Goal: Register for event/course

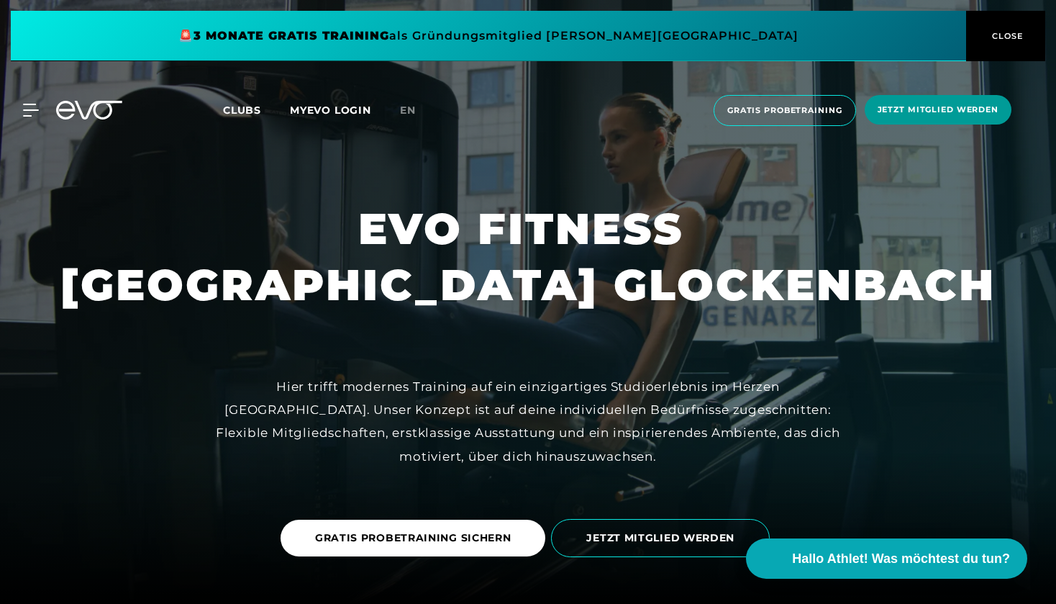
click at [909, 123] on span "Jetzt Mitglied werden" at bounding box center [938, 109] width 147 height 29
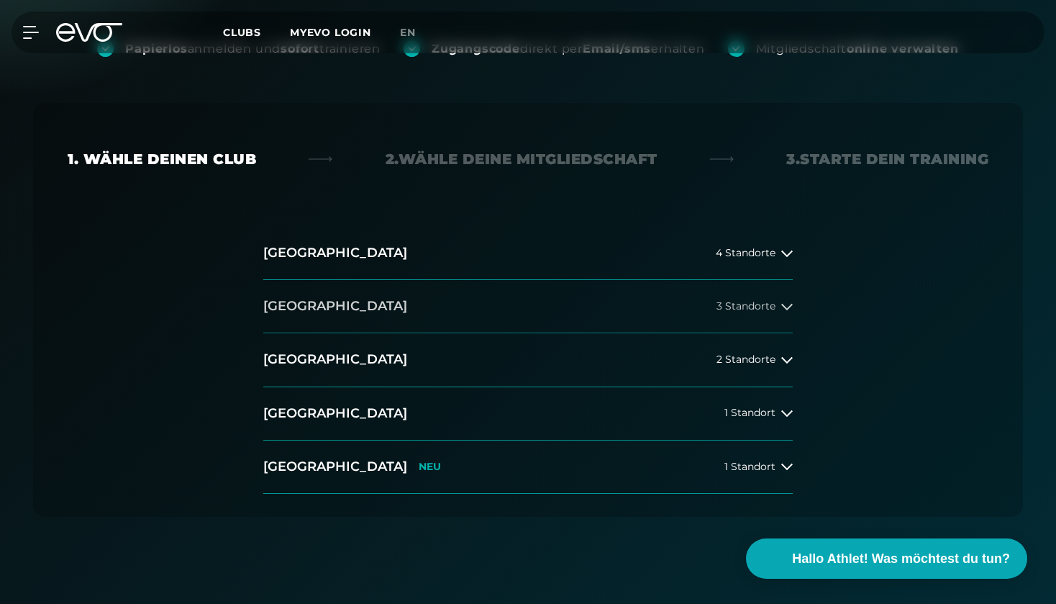
scroll to position [218, 0]
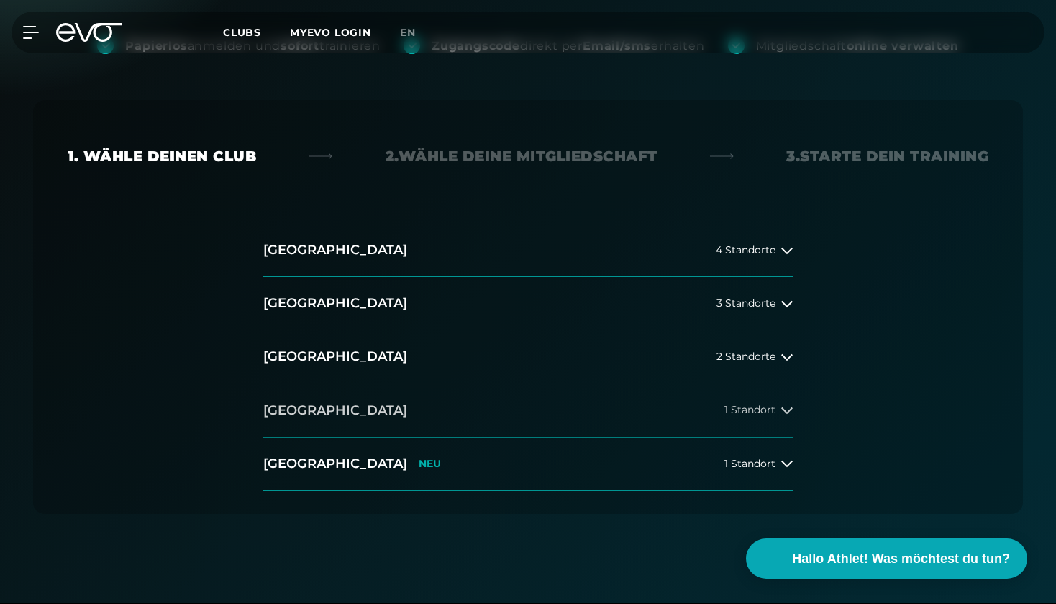
click at [383, 407] on button "München 1 Standort" at bounding box center [528, 410] width 530 height 53
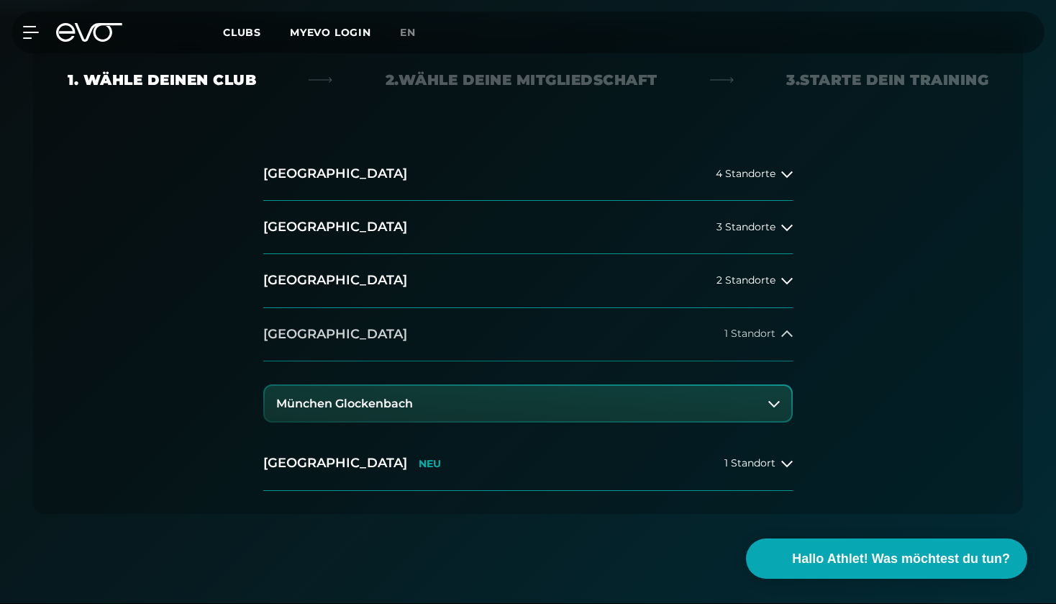
scroll to position [315, 0]
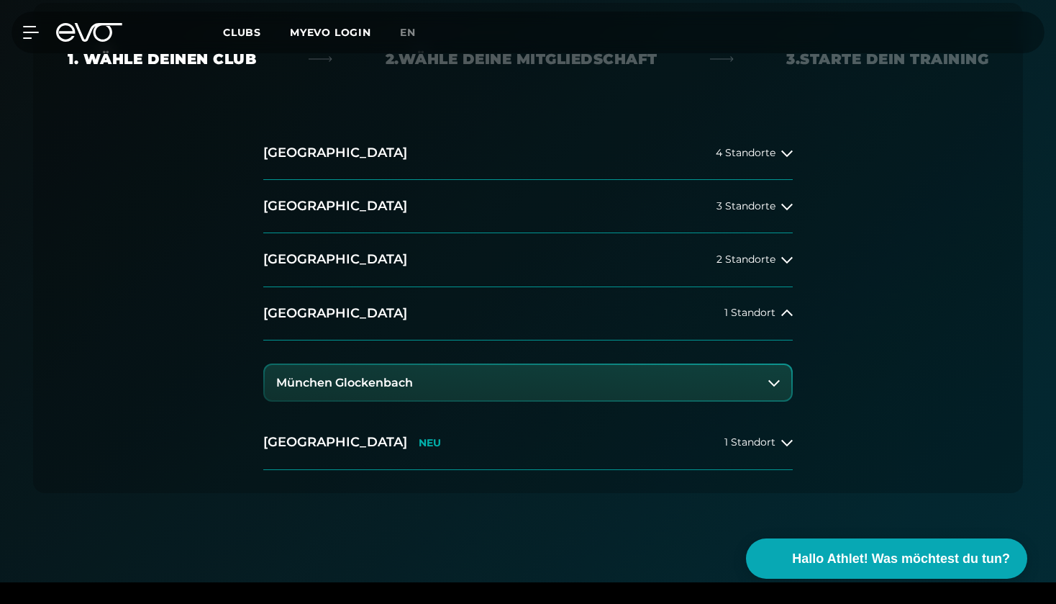
click at [397, 373] on button "München Glockenbach" at bounding box center [528, 383] width 527 height 36
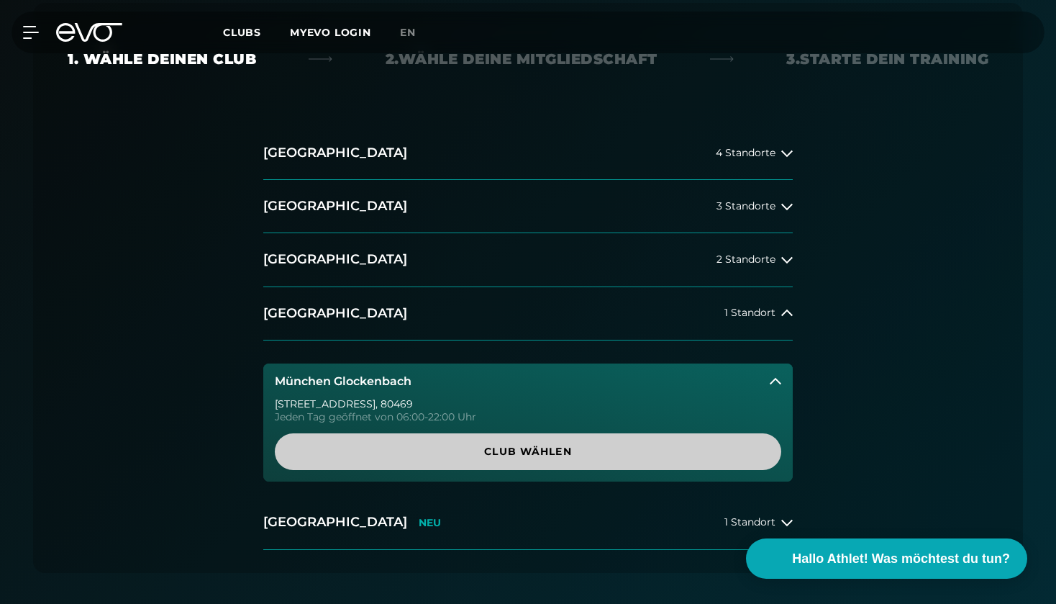
click at [437, 453] on span "Club wählen" at bounding box center [527, 451] width 437 height 15
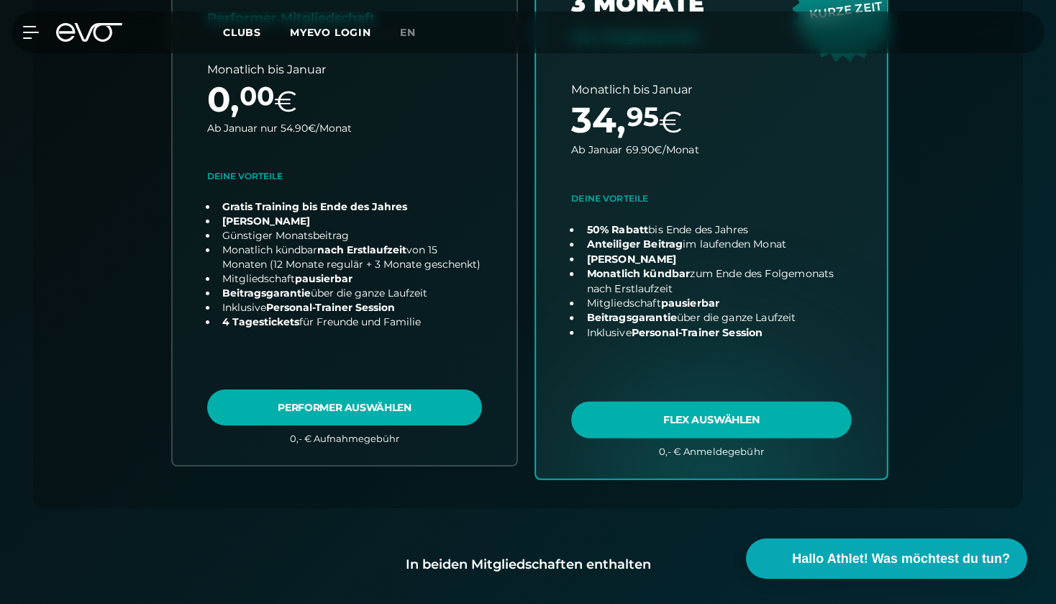
scroll to position [611, 0]
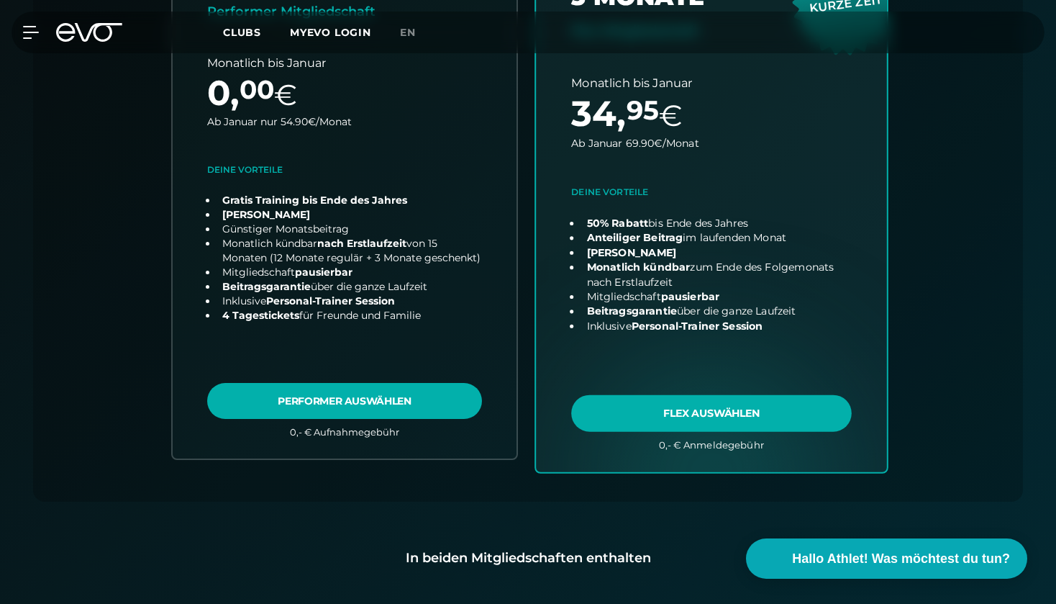
click at [699, 412] on link "choose plan" at bounding box center [711, 188] width 351 height 566
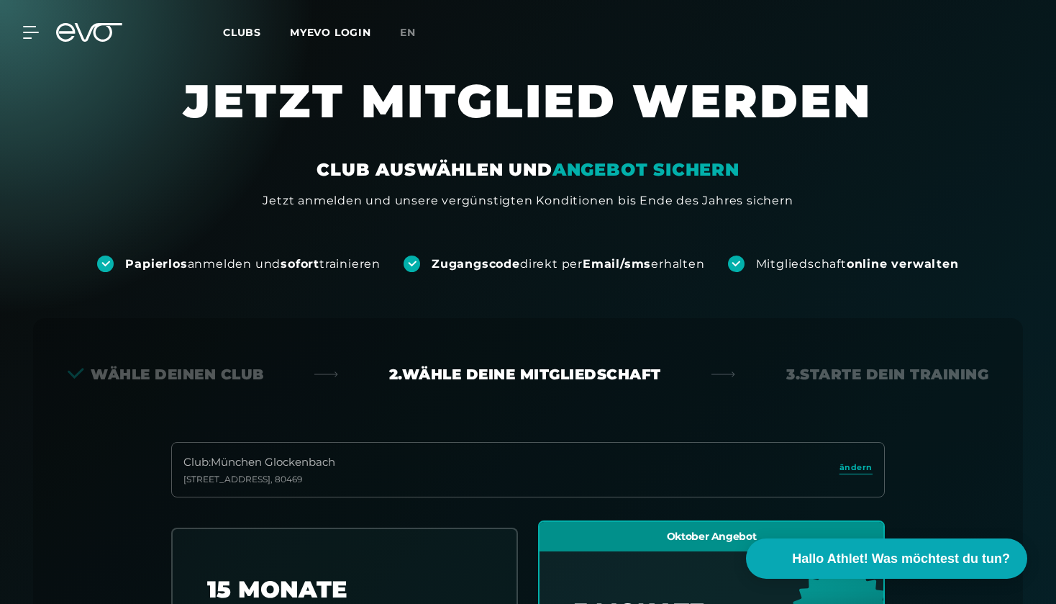
scroll to position [0, 0]
click at [32, 32] on icon at bounding box center [34, 33] width 20 height 12
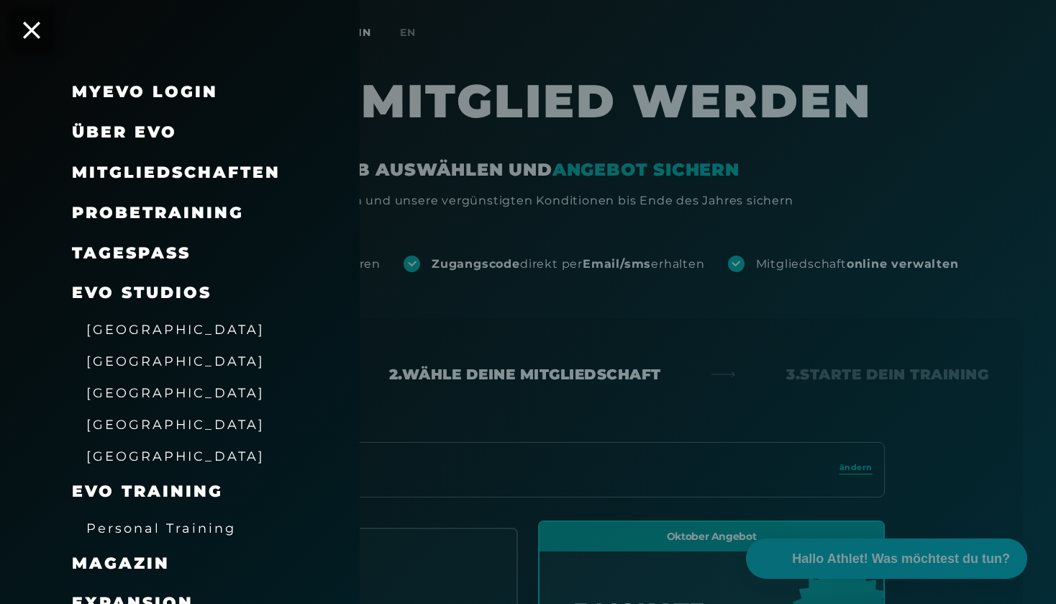
click at [162, 214] on span "Probetraining" at bounding box center [158, 212] width 172 height 19
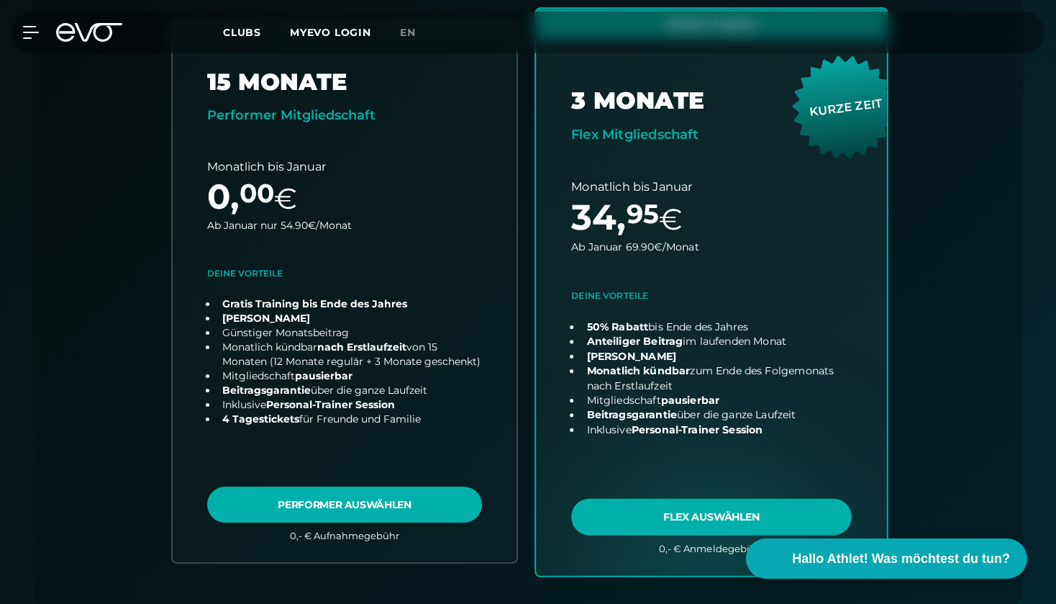
scroll to position [526, 0]
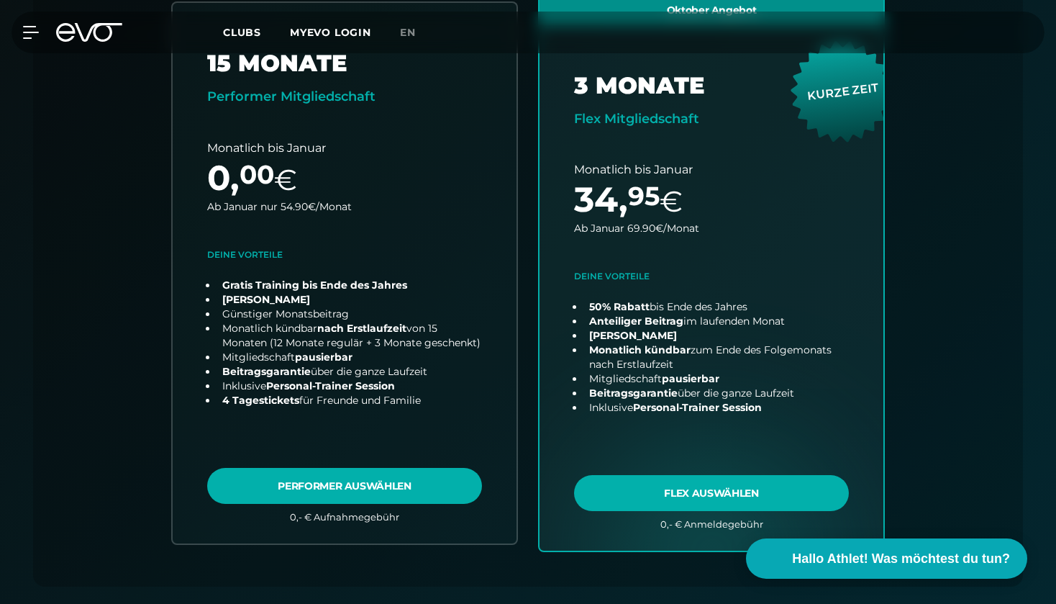
click at [29, 24] on div "MyEVO Login Über EVO Mitgliedschaften Probetraining TAGESPASS EVO Studios Düsse…" at bounding box center [528, 33] width 1050 height 42
click at [27, 35] on icon at bounding box center [33, 32] width 21 height 13
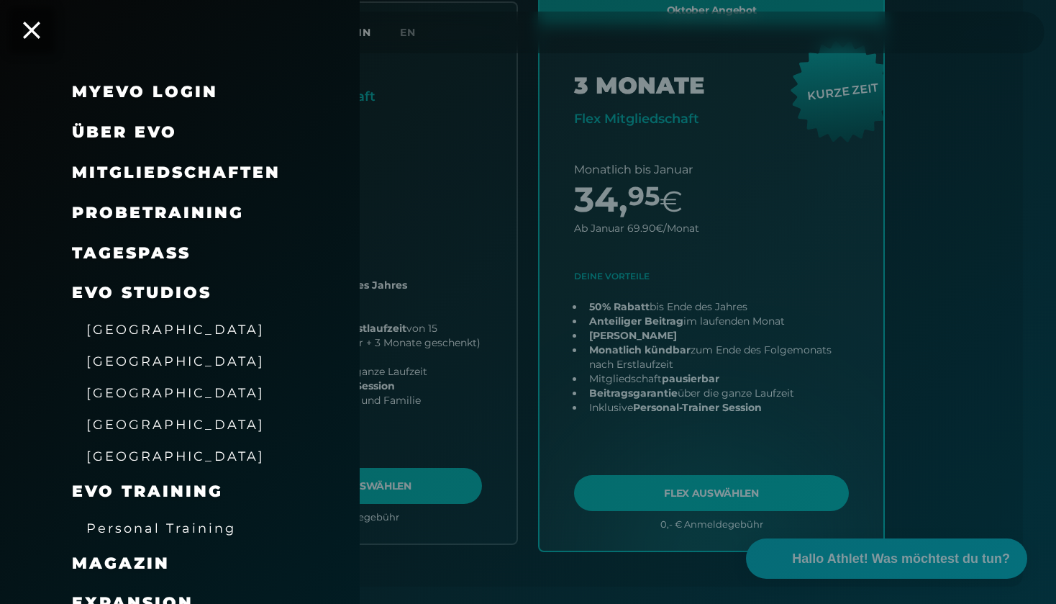
click at [155, 212] on span "Probetraining" at bounding box center [158, 212] width 172 height 19
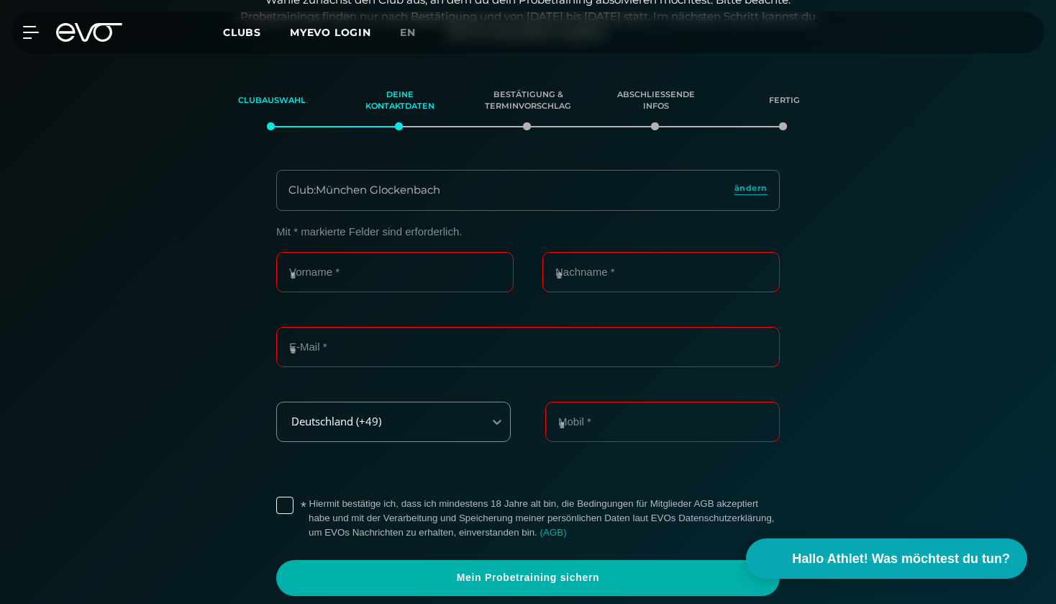
scroll to position [246, 0]
click at [378, 195] on div "Club : München Glockenbach ändern" at bounding box center [528, 189] width 504 height 41
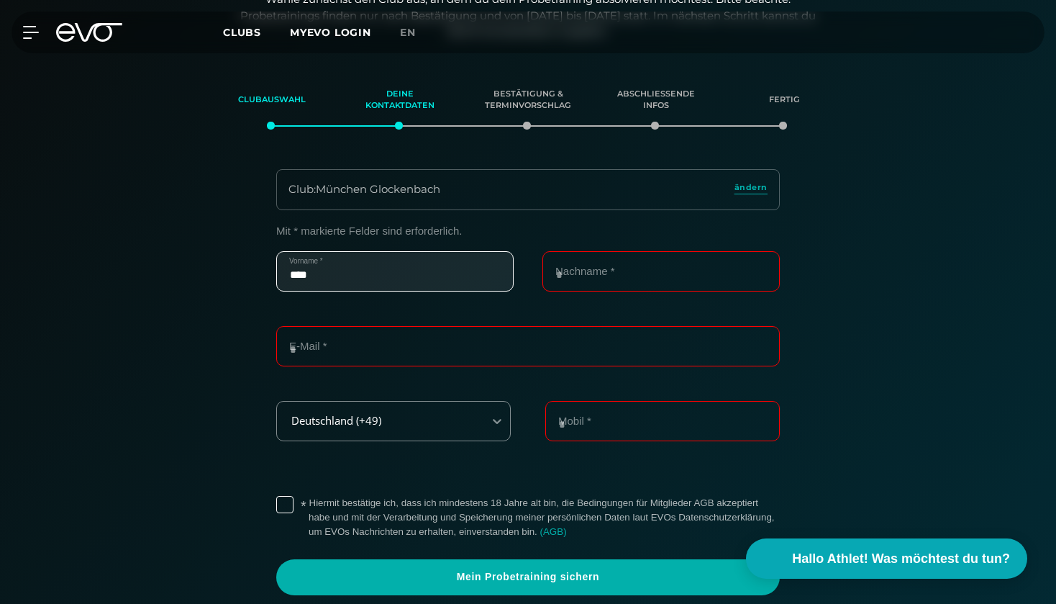
type input "****"
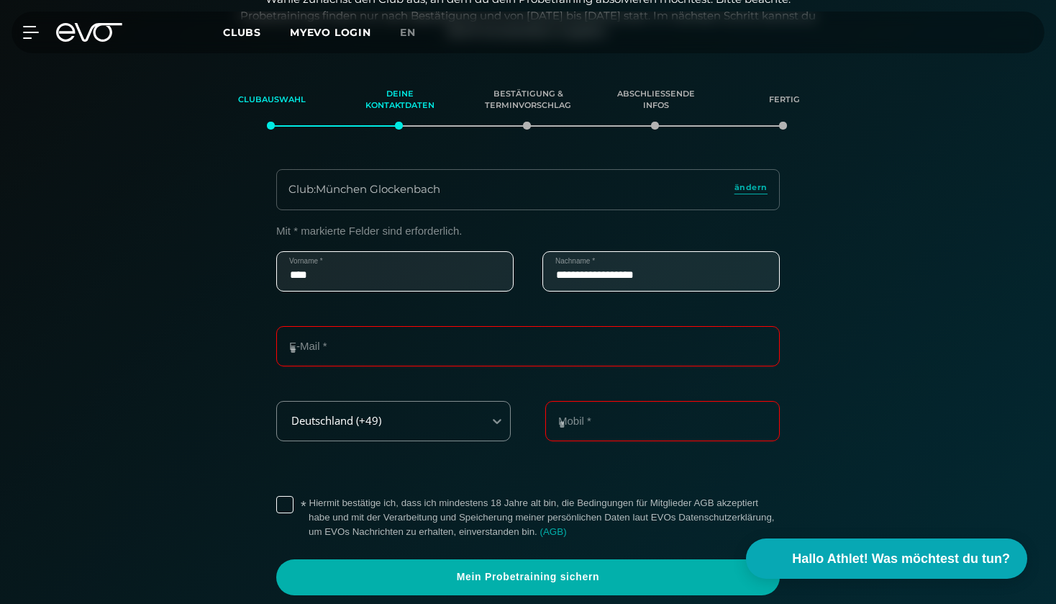
type input "**********"
click at [309, 498] on label "* Hiermit bestätige ich, dass ich mindestens 18 Jahre alt bin, die Bedingungen …" at bounding box center [544, 517] width 471 height 43
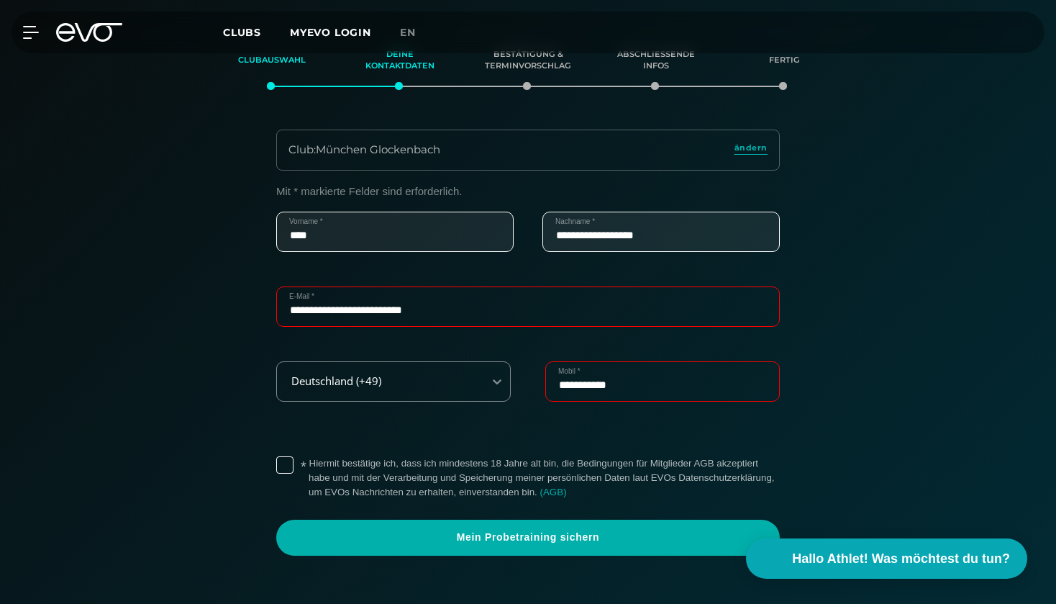
scroll to position [286, 0]
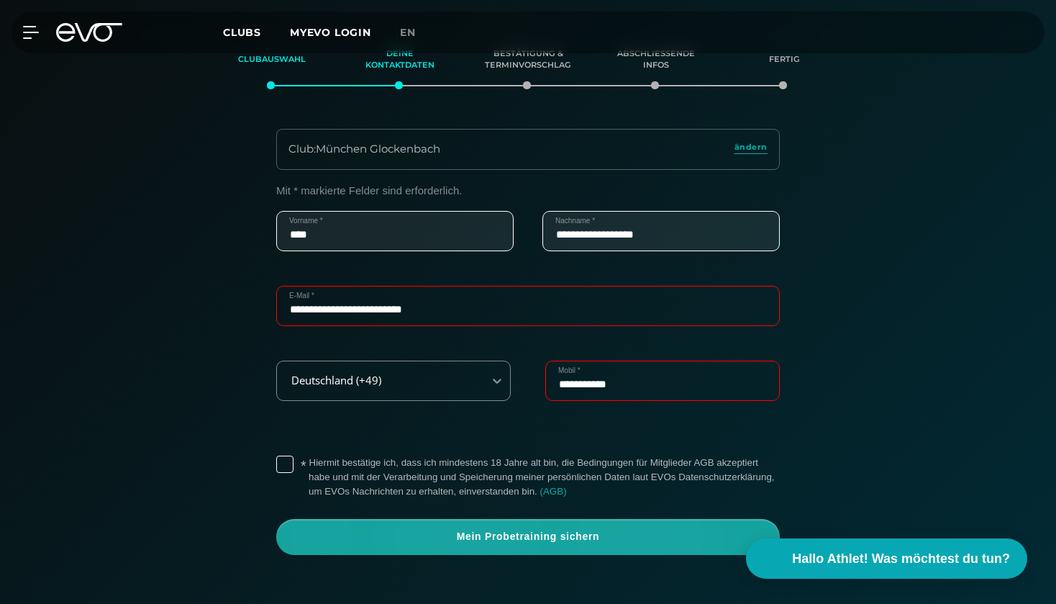
click at [497, 530] on span "Mein Probetraining sichern" at bounding box center [528, 537] width 435 height 14
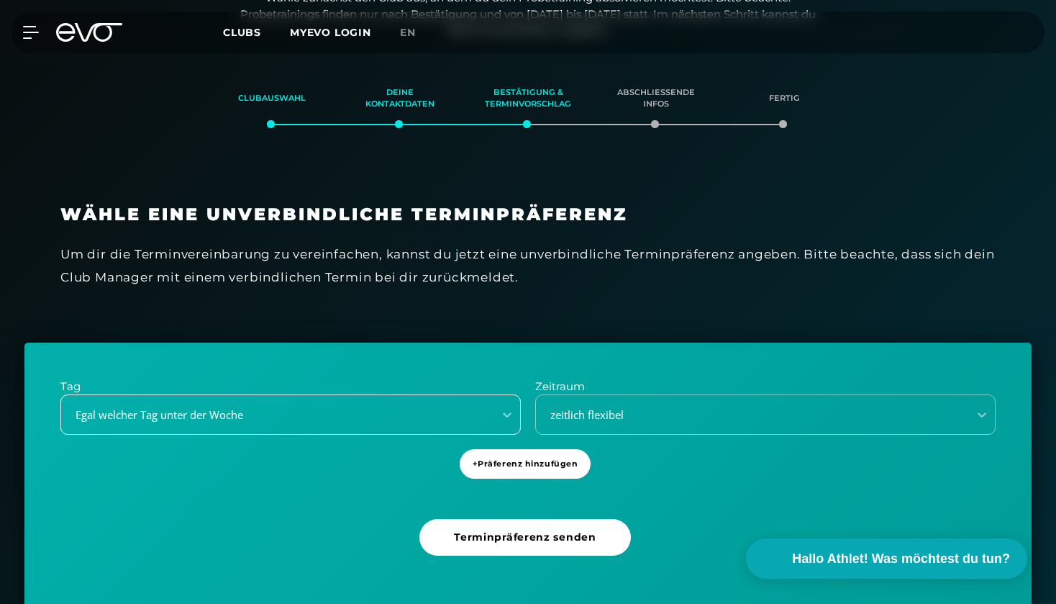
scroll to position [246, 0]
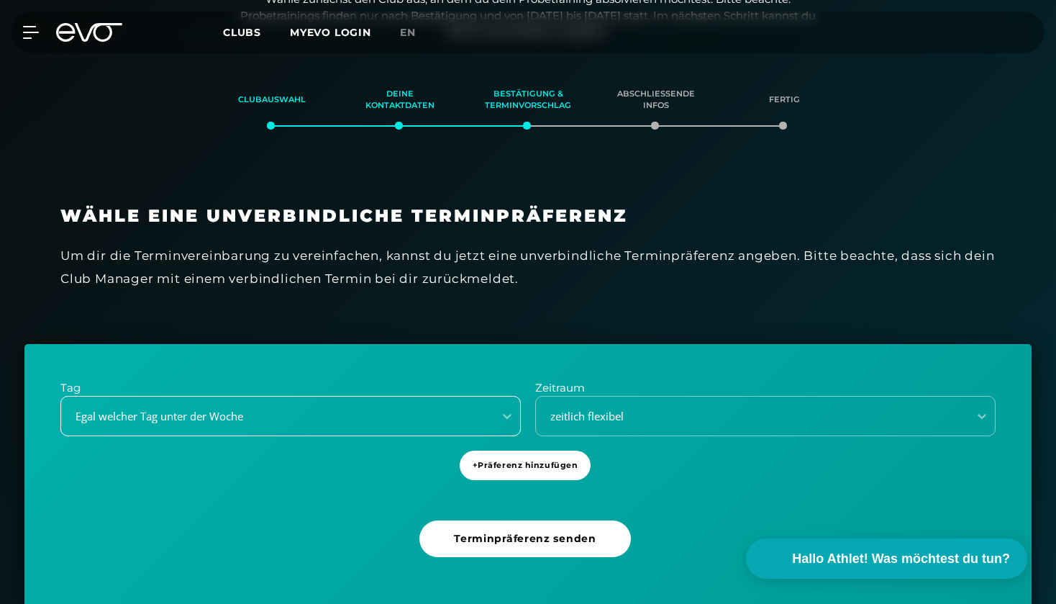
click at [408, 409] on div "Egal welcher Tag unter der Woche" at bounding box center [290, 416] width 460 height 40
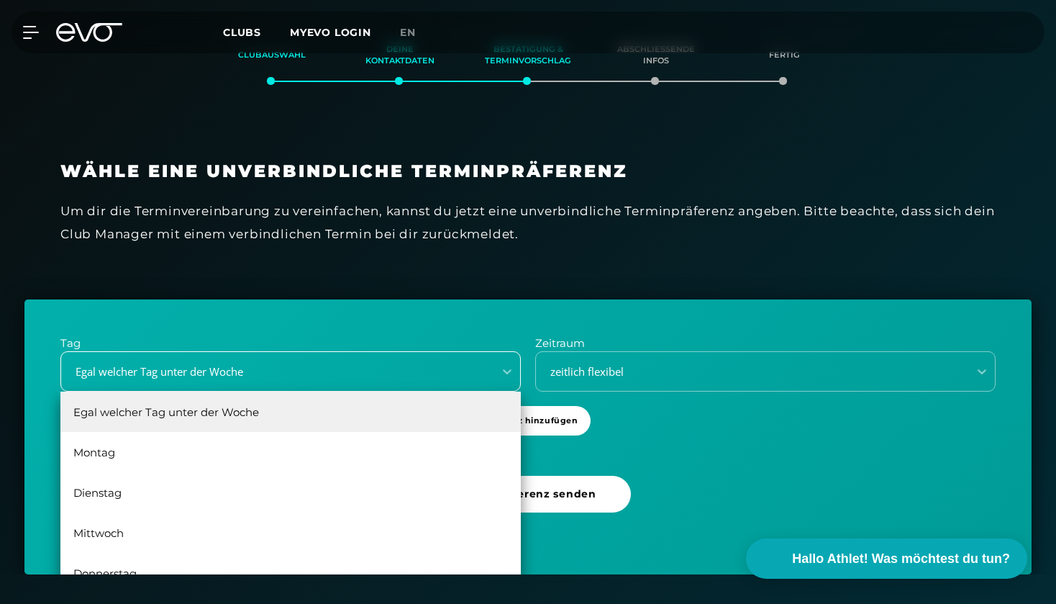
scroll to position [291, 0]
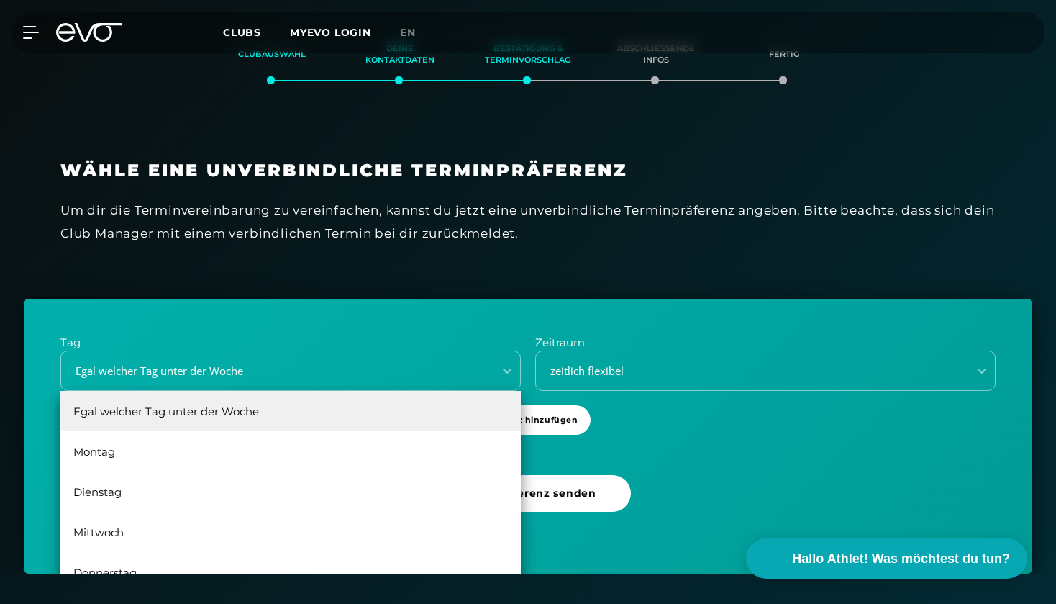
click at [330, 318] on div "Tag Egal welcher Tag unter der Woche, 1 of 6. 6 results available. Use Up and D…" at bounding box center [527, 436] width 1007 height 275
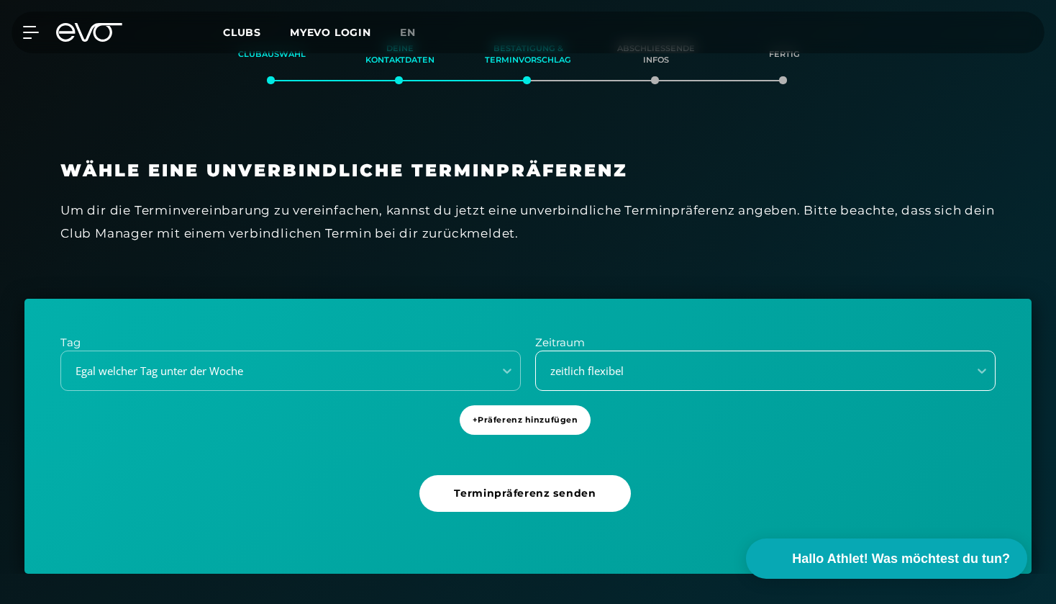
click at [555, 363] on div "zeitlich flexibel" at bounding box center [747, 371] width 421 height 17
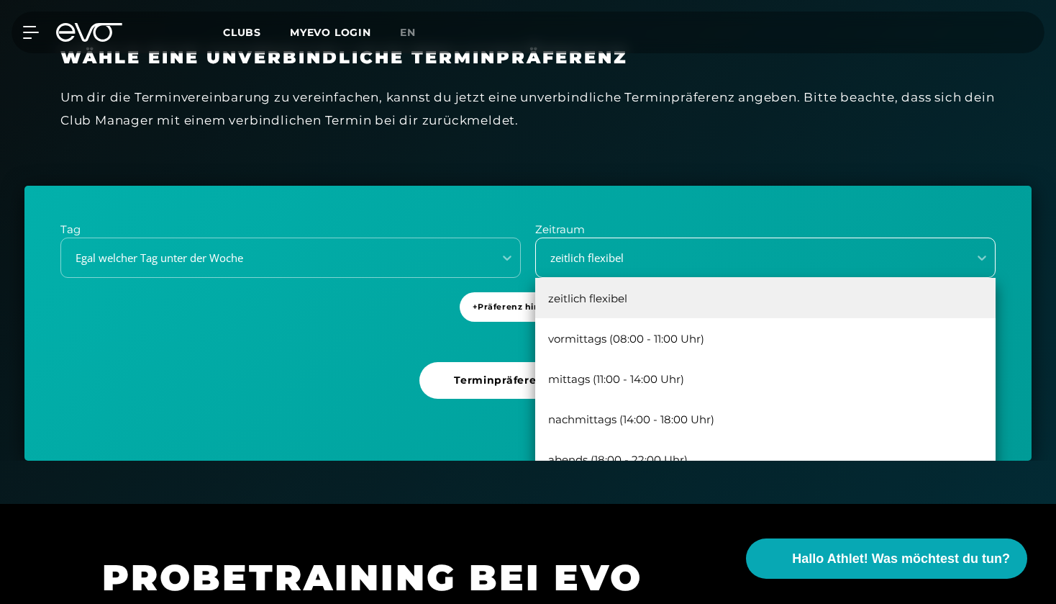
scroll to position [440, 0]
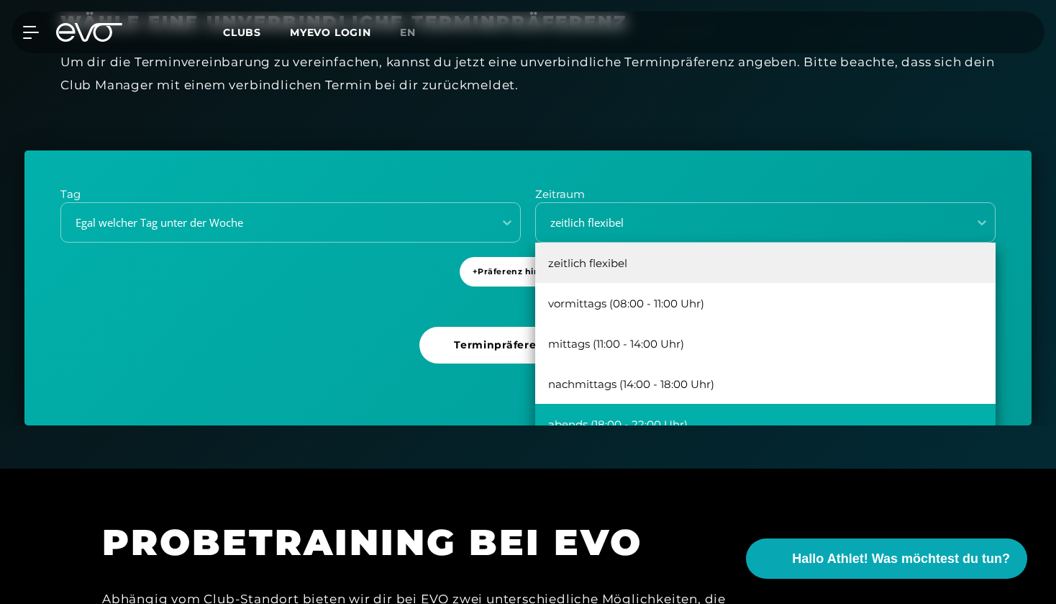
click at [665, 407] on div "abends (18:00 - 22:00 Uhr)" at bounding box center [765, 424] width 460 height 40
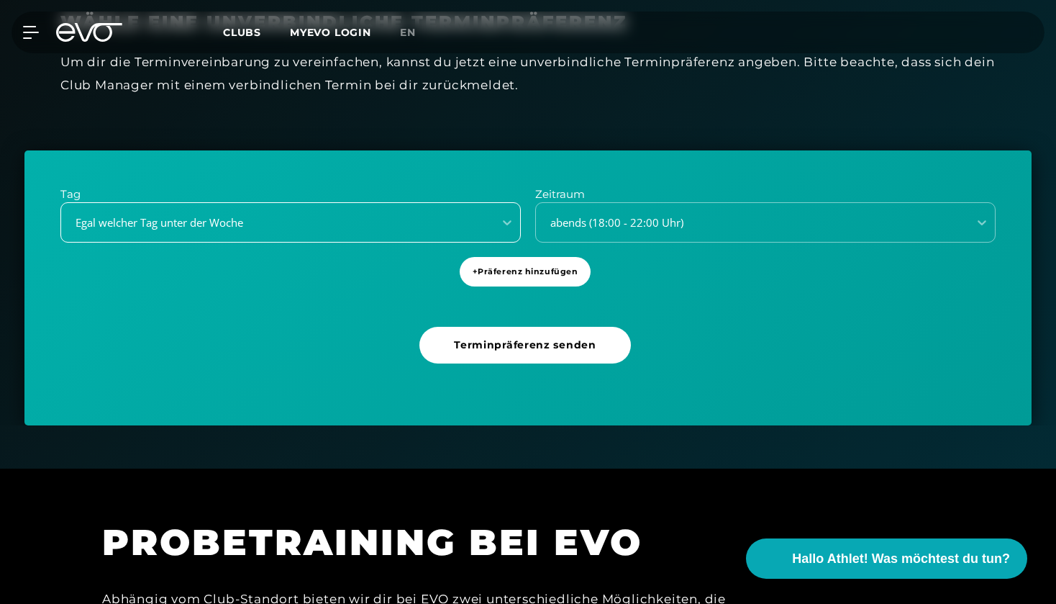
click at [436, 218] on div "Egal welcher Tag unter der Woche" at bounding box center [273, 222] width 421 height 17
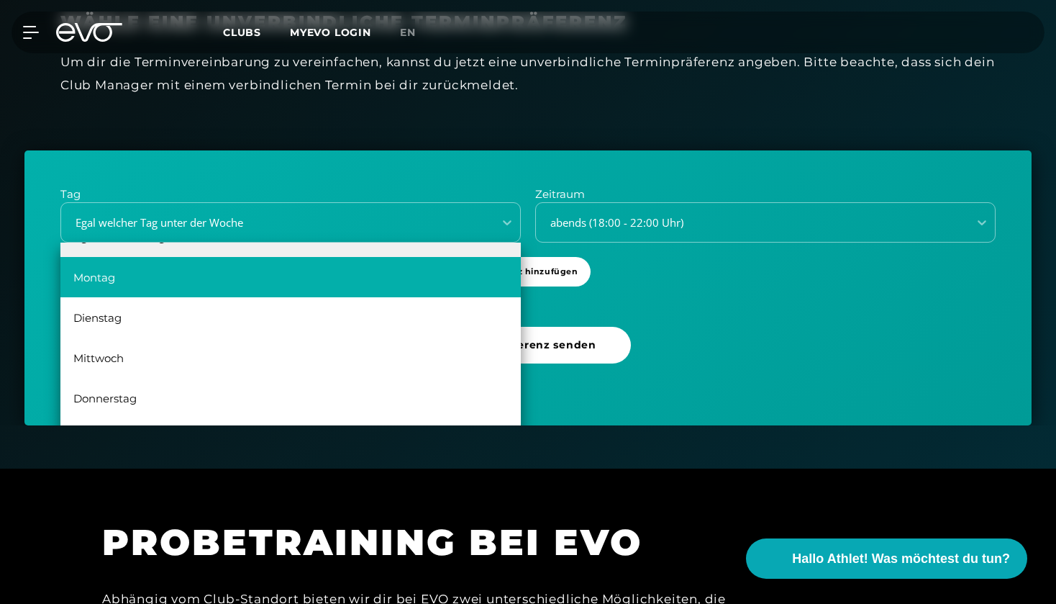
scroll to position [0, 0]
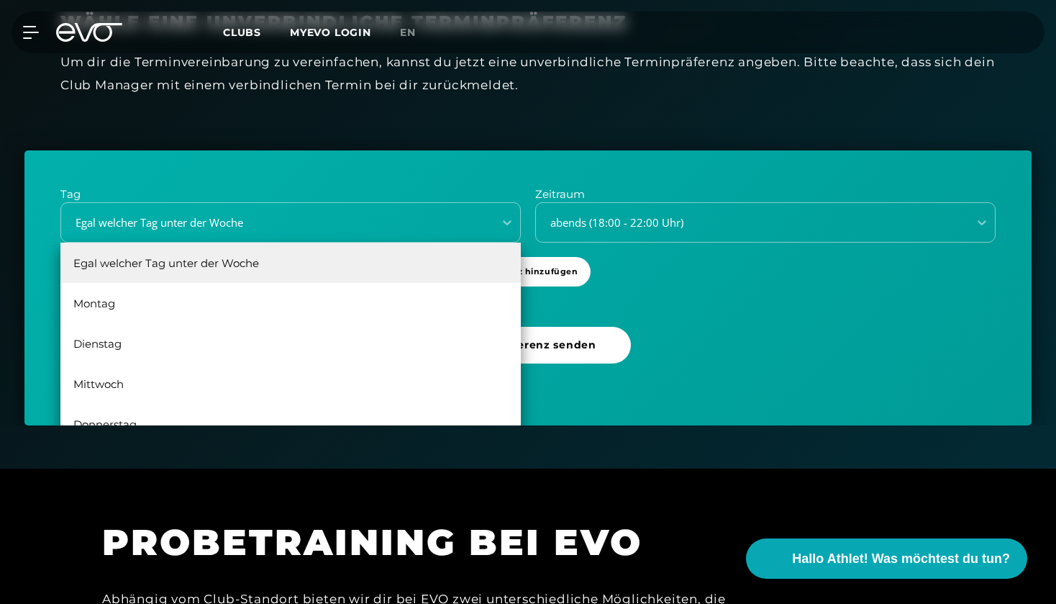
click at [247, 258] on div "Egal welcher Tag unter der Woche" at bounding box center [290, 262] width 460 height 40
click at [233, 223] on div "Egal welcher Tag unter der Woche" at bounding box center [273, 222] width 421 height 17
click at [731, 302] on div "Tag option Egal welcher Tag unter der Woche, selected. Montag, 2 of 6. 6 result…" at bounding box center [527, 287] width 1007 height 275
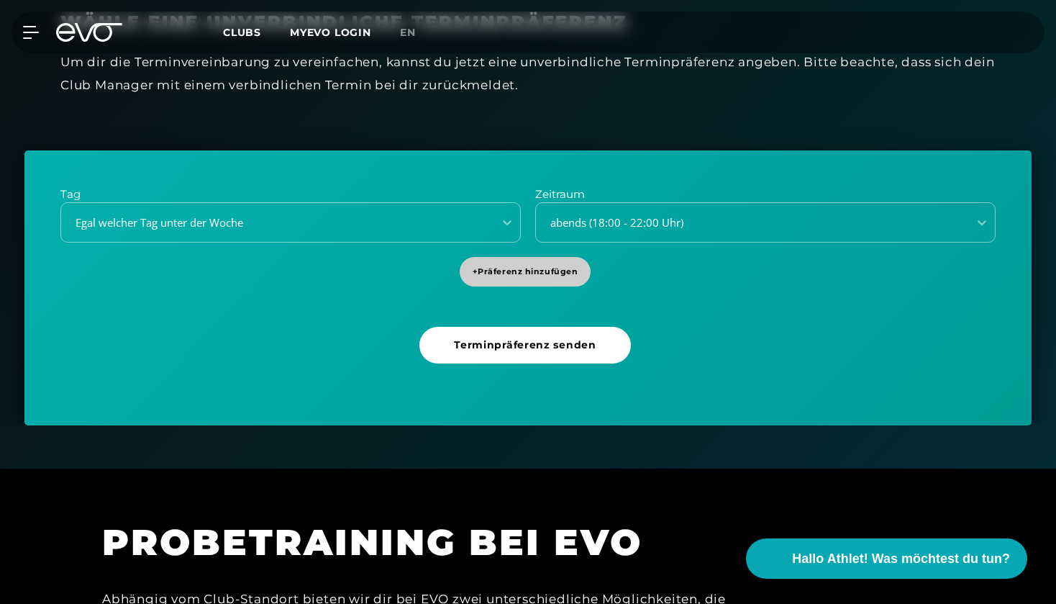
click at [493, 265] on span "+ Präferenz hinzufügen" at bounding box center [526, 271] width 106 height 12
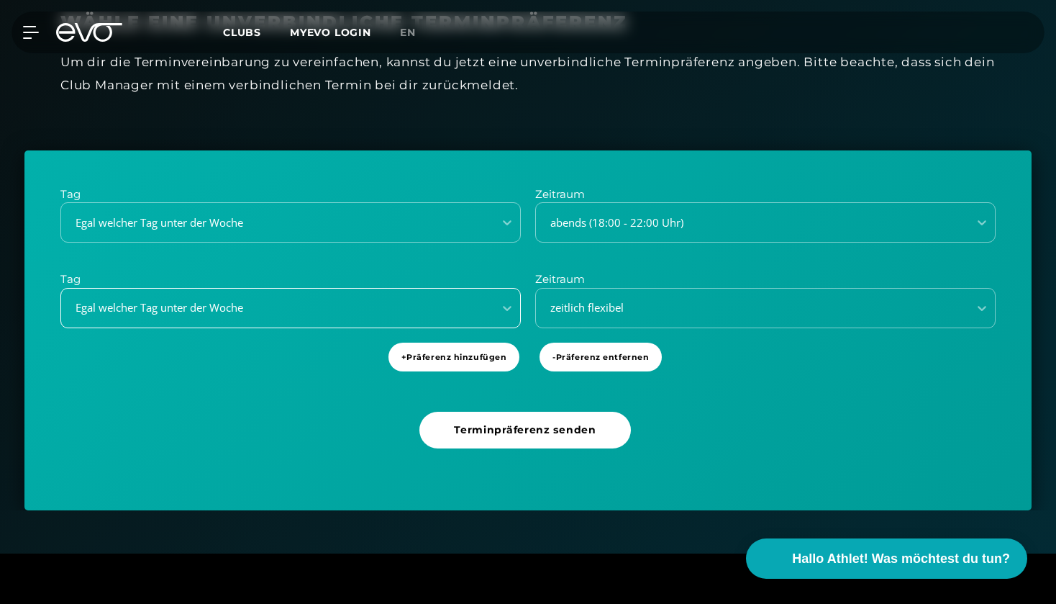
click at [355, 294] on div "Egal welcher Tag unter der Woche" at bounding box center [290, 308] width 460 height 40
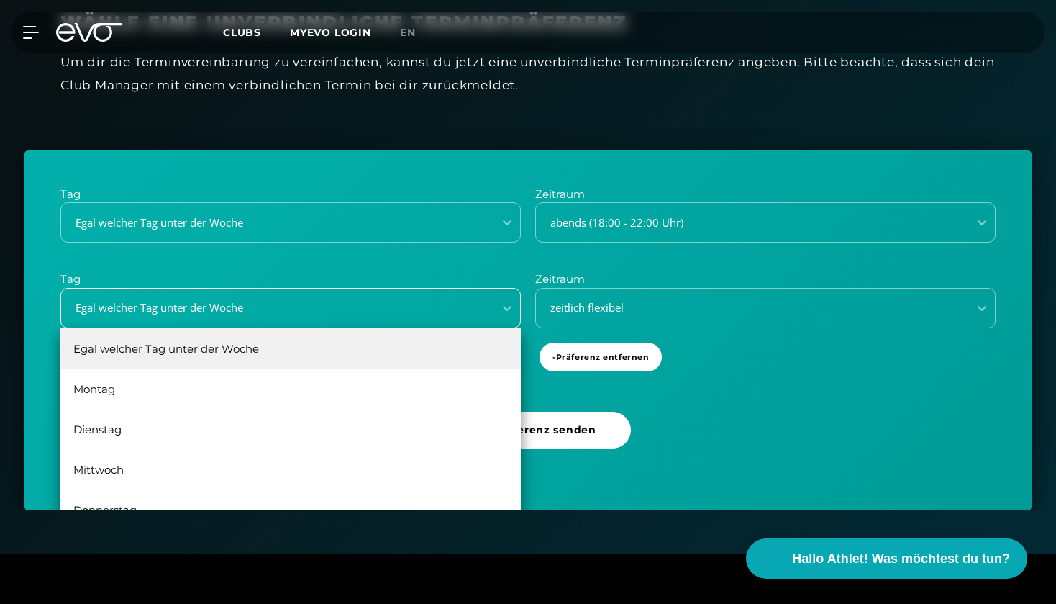
click at [338, 317] on div "Egal welcher Tag unter der Woche" at bounding box center [290, 308] width 460 height 40
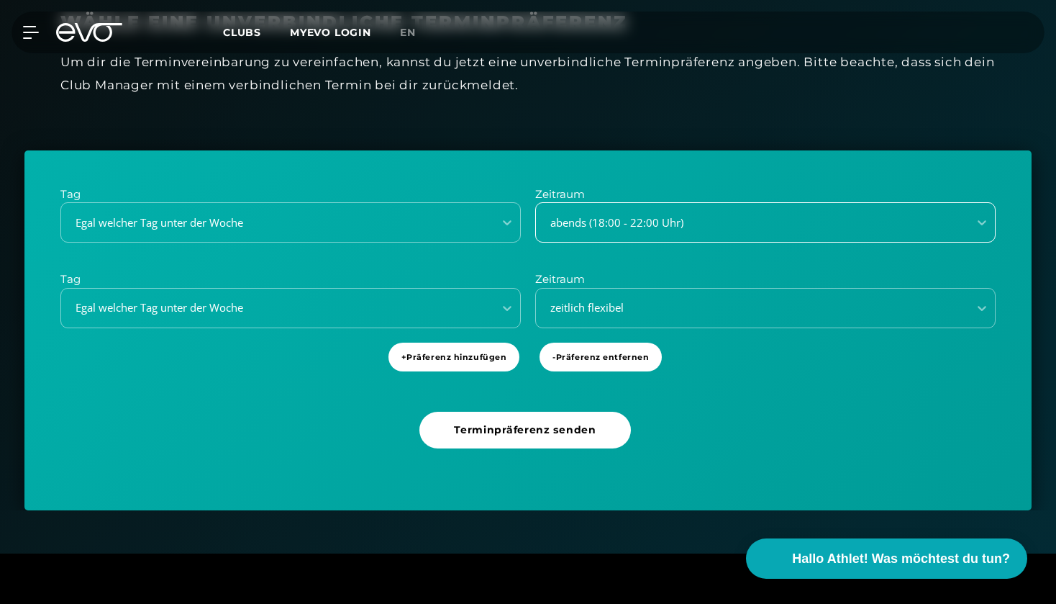
click at [617, 215] on div "abends (18:00 - 22:00 Uhr)" at bounding box center [747, 222] width 421 height 17
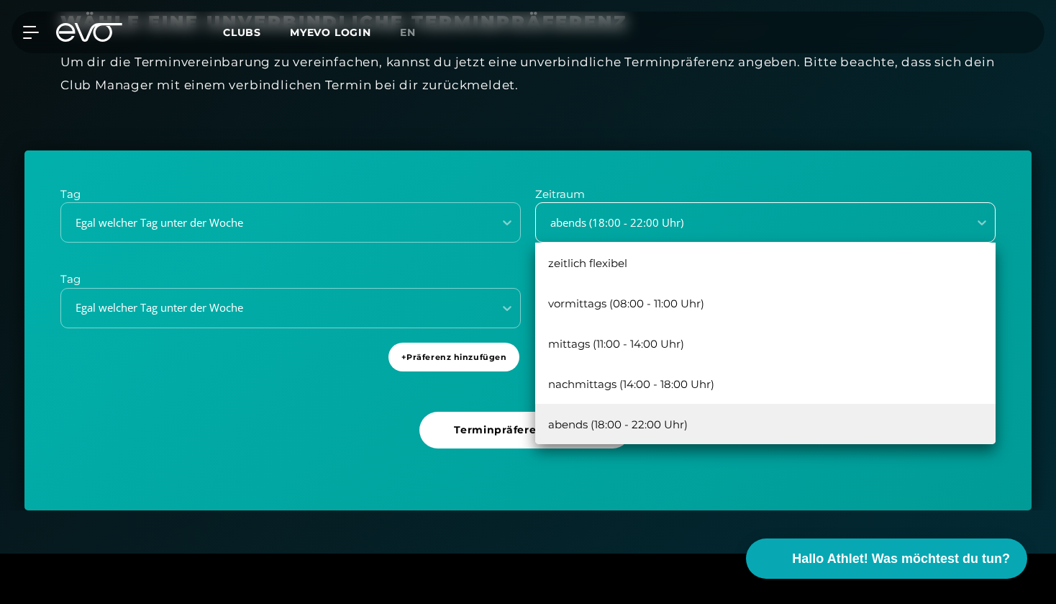
click at [686, 217] on div "abends (18:00 - 22:00 Uhr)" at bounding box center [747, 222] width 421 height 17
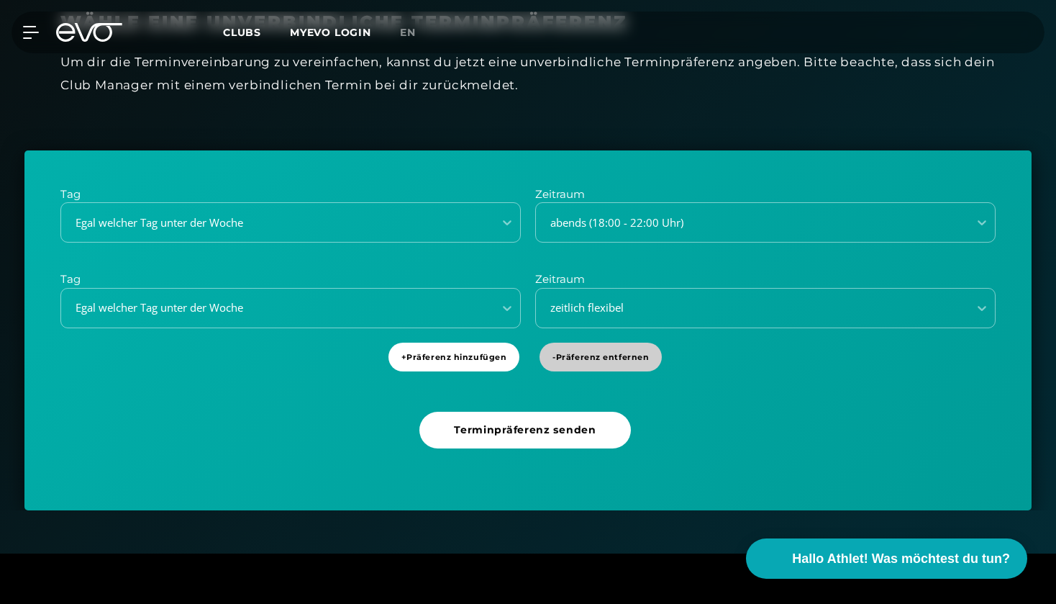
click at [596, 360] on span "- Präferenz entfernen" at bounding box center [601, 356] width 122 height 29
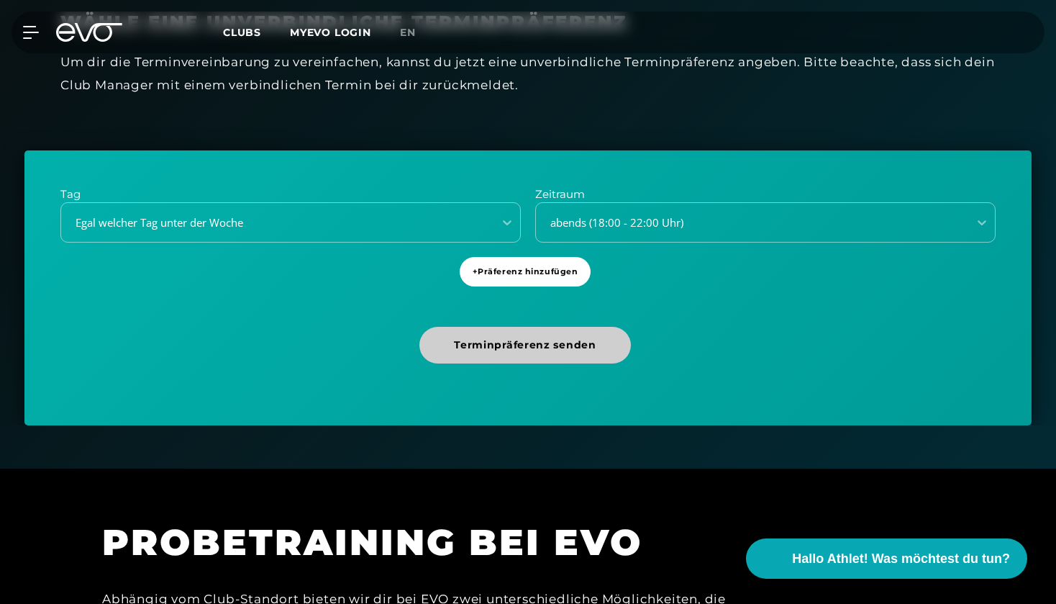
click at [538, 346] on span "Terminpräferenz senden" at bounding box center [525, 344] width 142 height 15
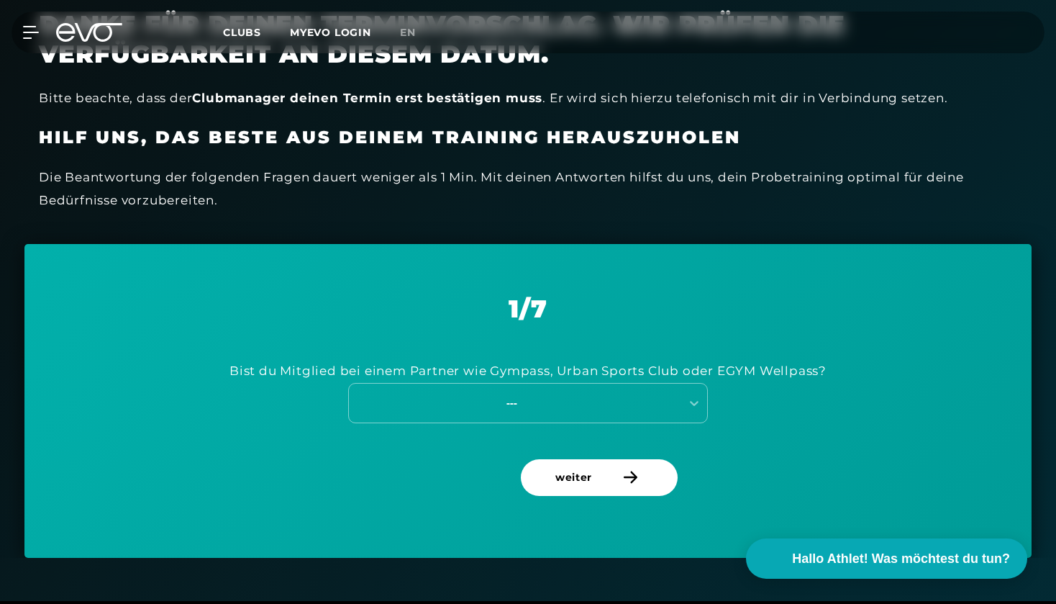
scroll to position [421, 0]
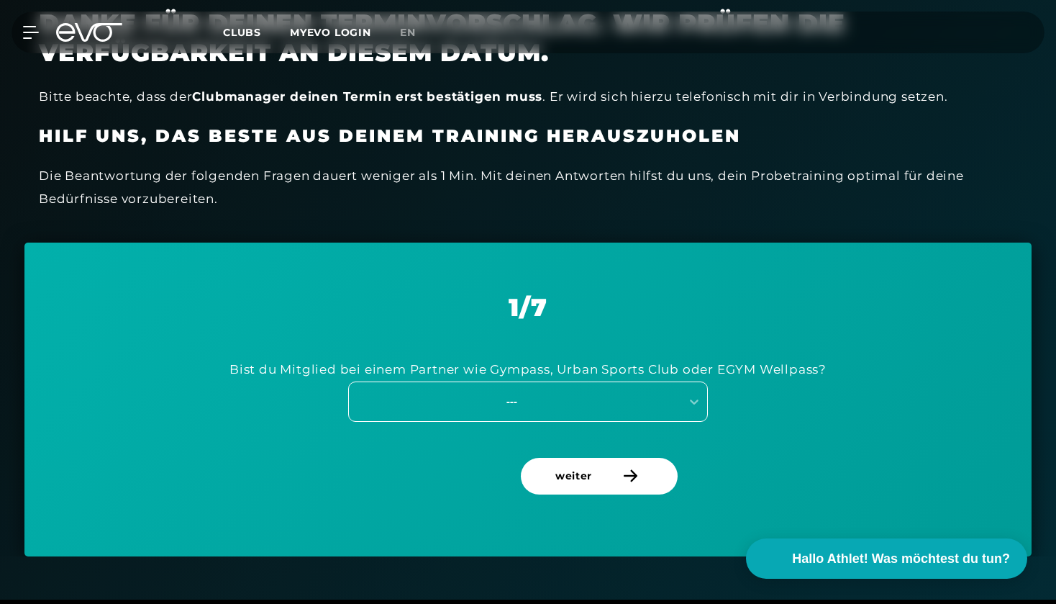
click at [522, 396] on div "---" at bounding box center [511, 401] width 323 height 17
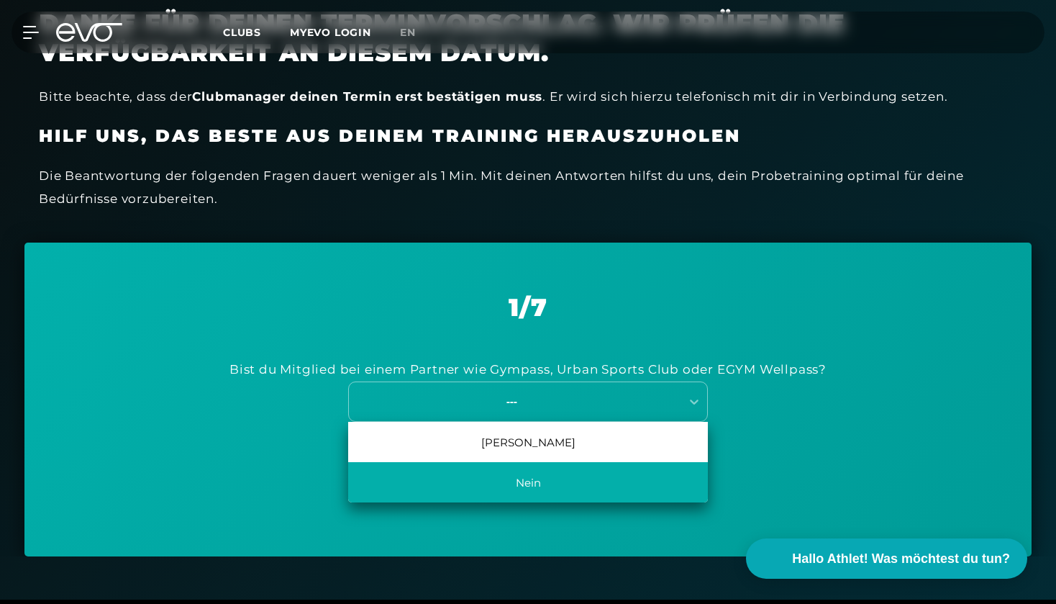
click at [537, 477] on div "Nein" at bounding box center [528, 482] width 360 height 40
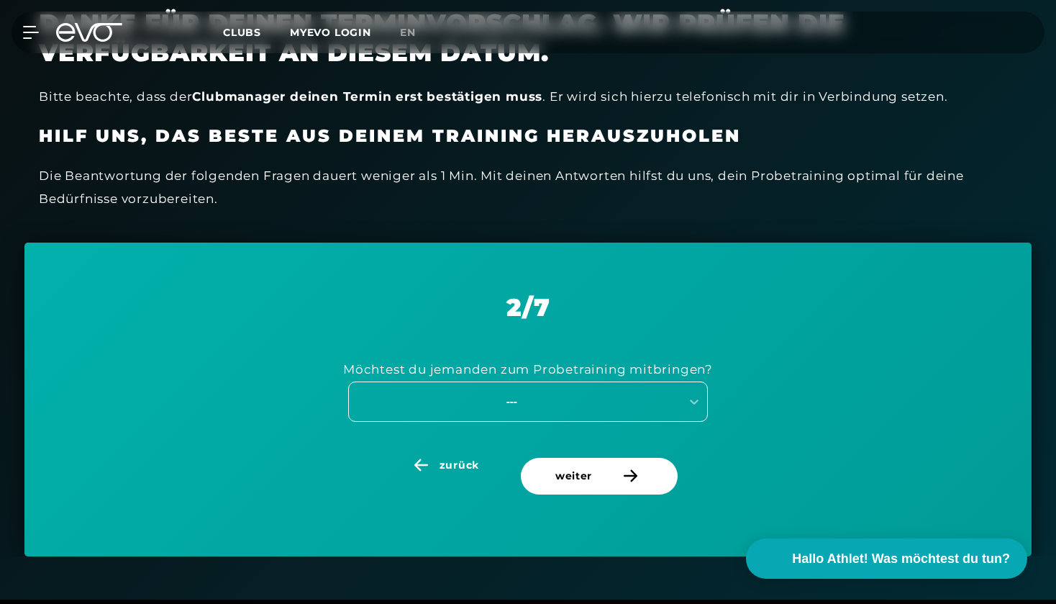
click at [506, 393] on div "---" at bounding box center [511, 401] width 323 height 17
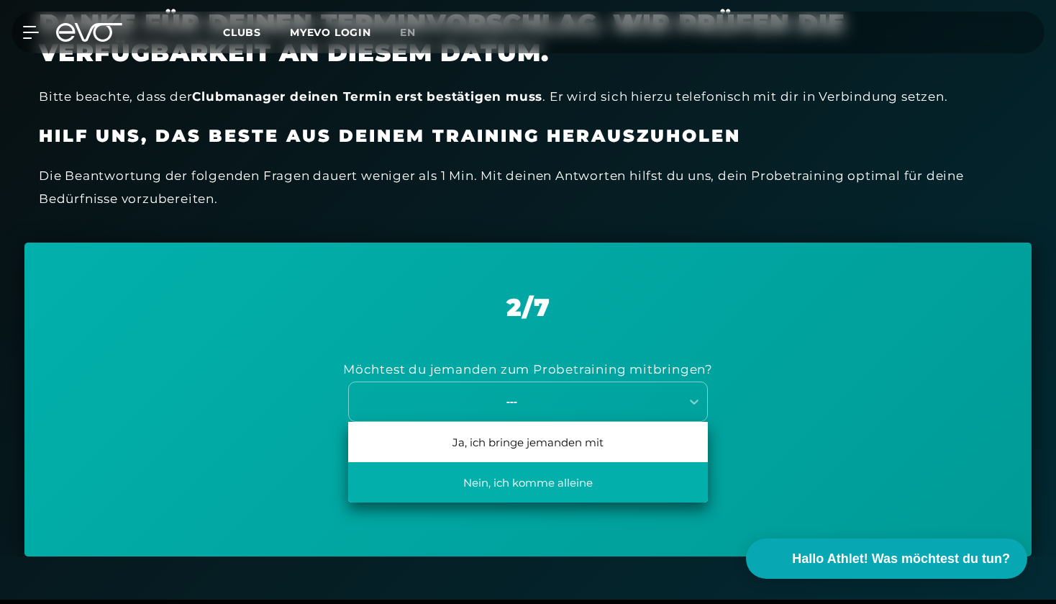
click at [510, 478] on div "Nein, ich komme alleine" at bounding box center [528, 482] width 360 height 40
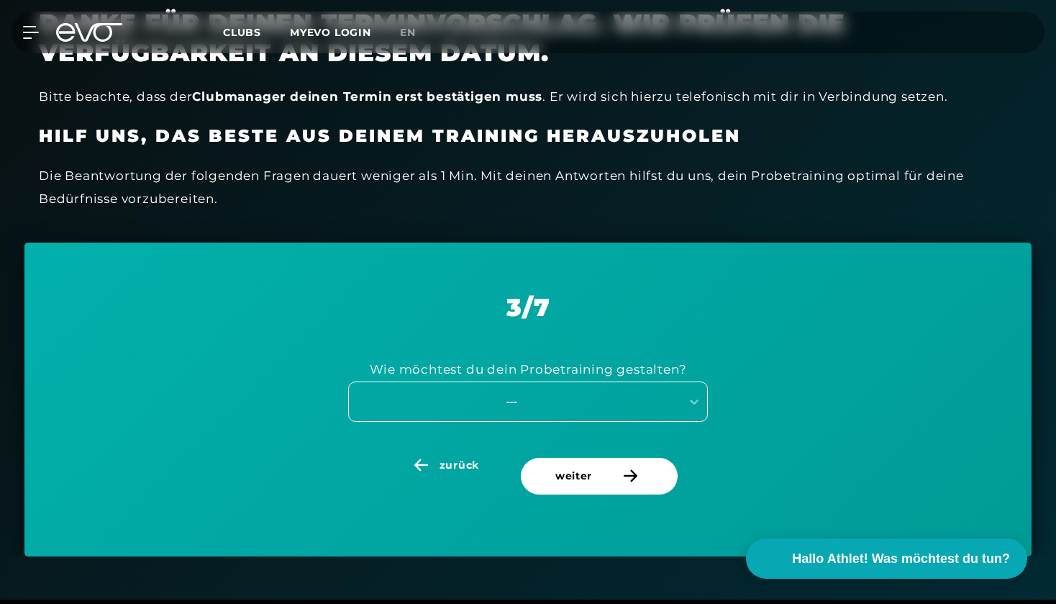
click at [541, 401] on div "---" at bounding box center [511, 401] width 323 height 17
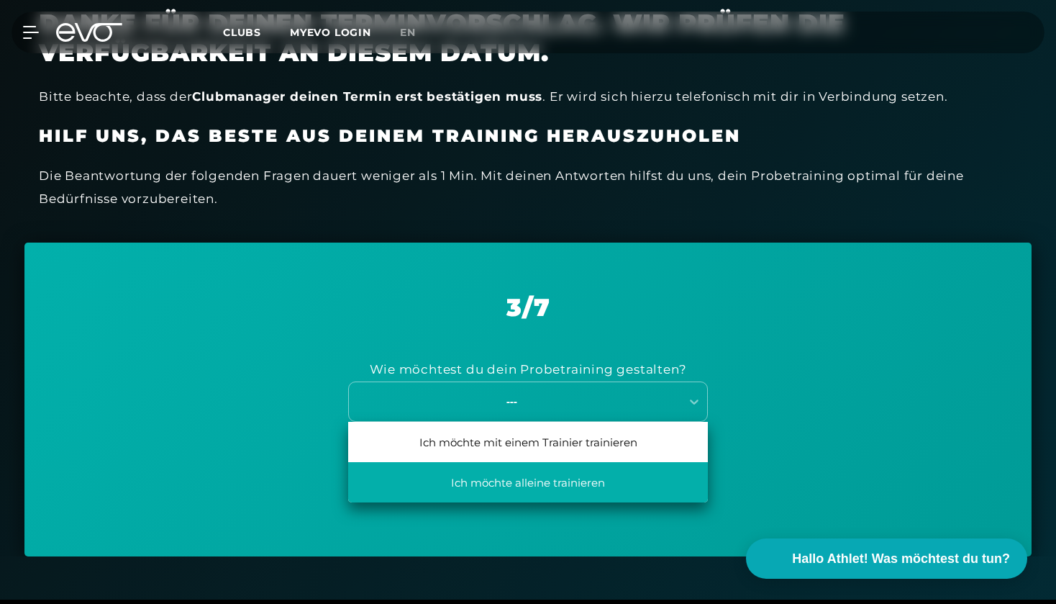
click at [542, 479] on div "Ich möchte alleine trainieren" at bounding box center [528, 482] width 360 height 40
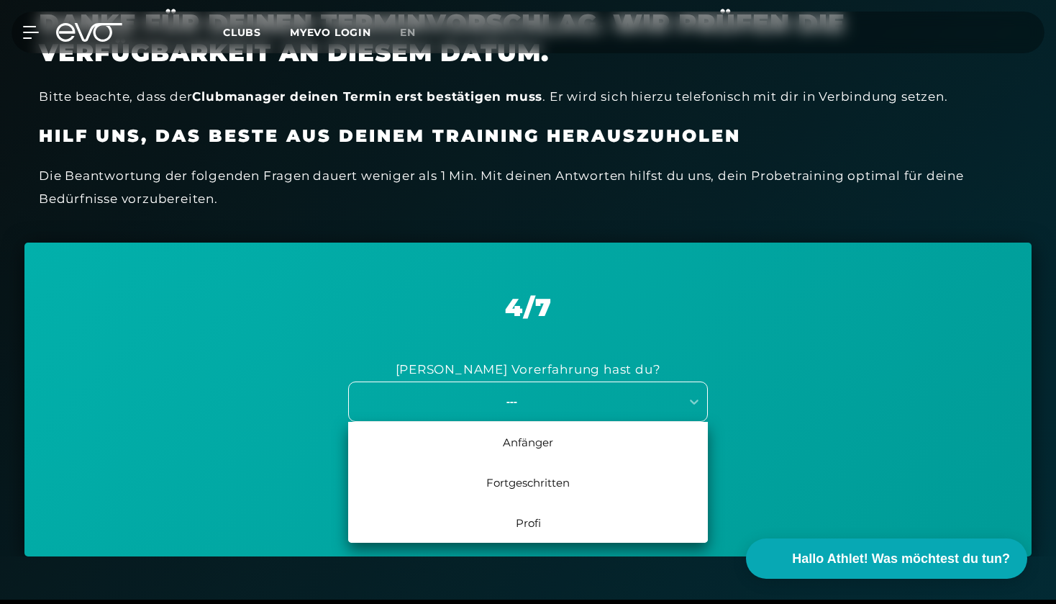
click at [538, 397] on div "---" at bounding box center [511, 401] width 323 height 17
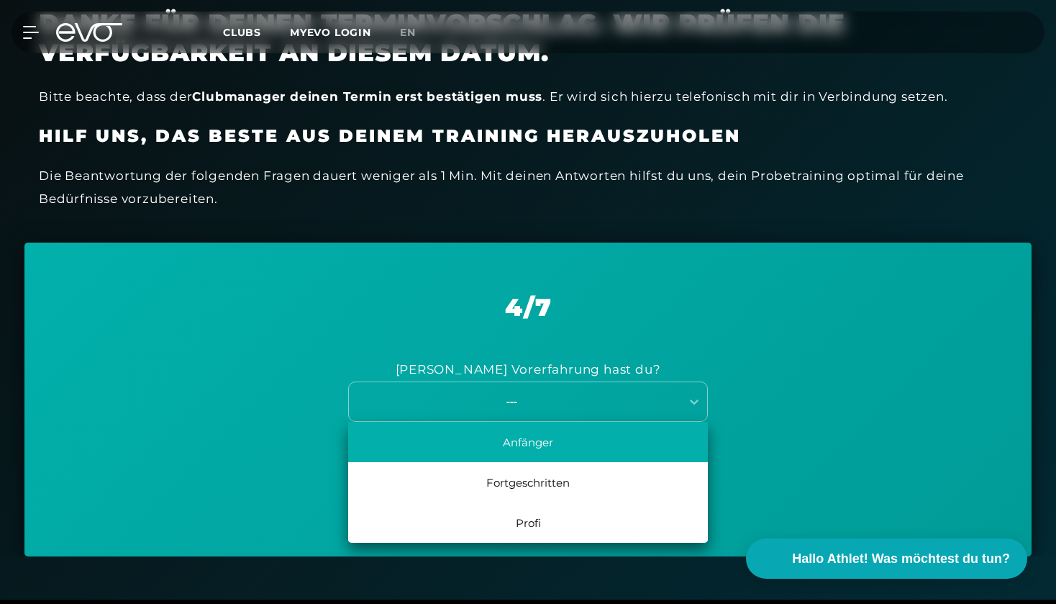
click at [530, 432] on div "Anfänger" at bounding box center [528, 442] width 360 height 40
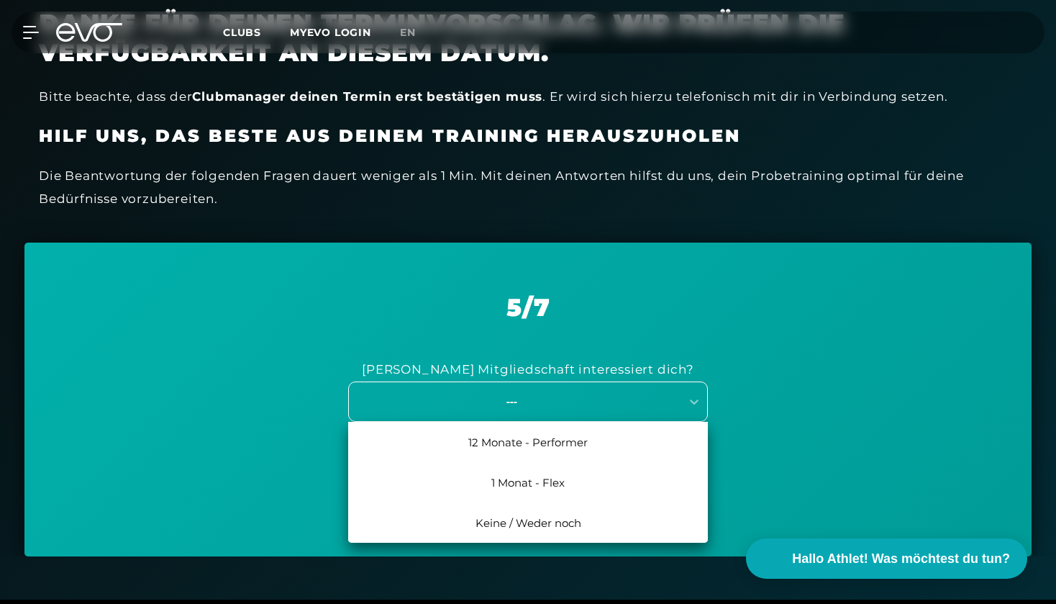
click at [528, 406] on div "---" at bounding box center [515, 400] width 332 height 19
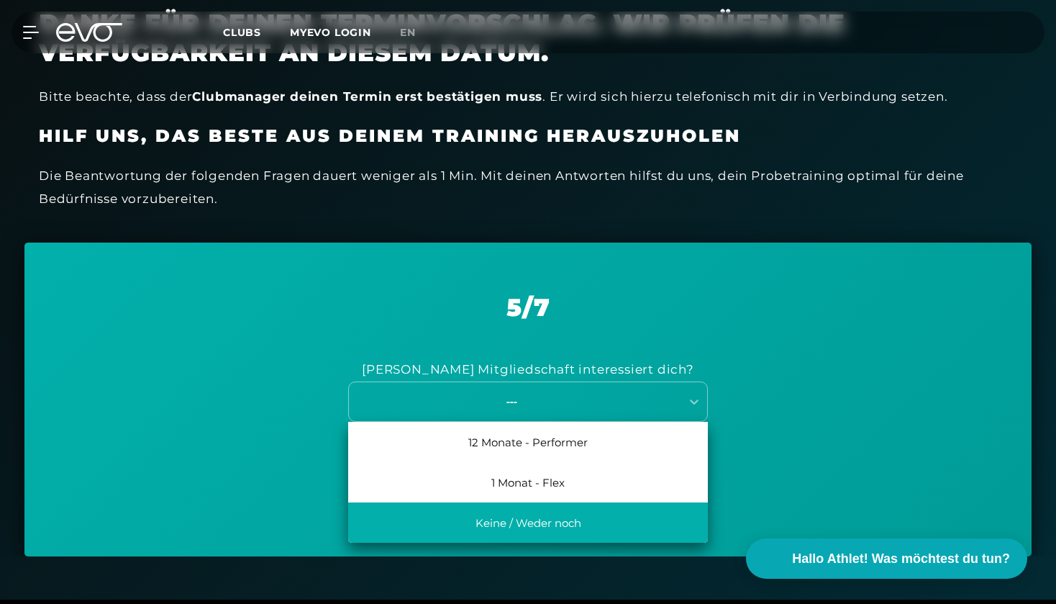
click at [586, 511] on div "Keine / Weder noch" at bounding box center [528, 522] width 360 height 40
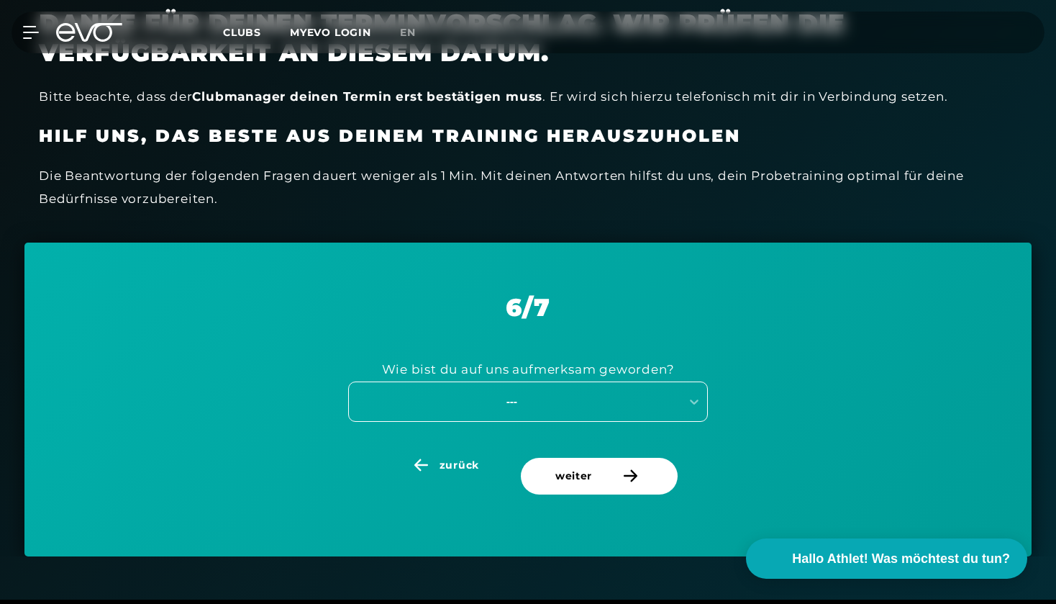
click at [524, 401] on div "---" at bounding box center [528, 401] width 360 height 40
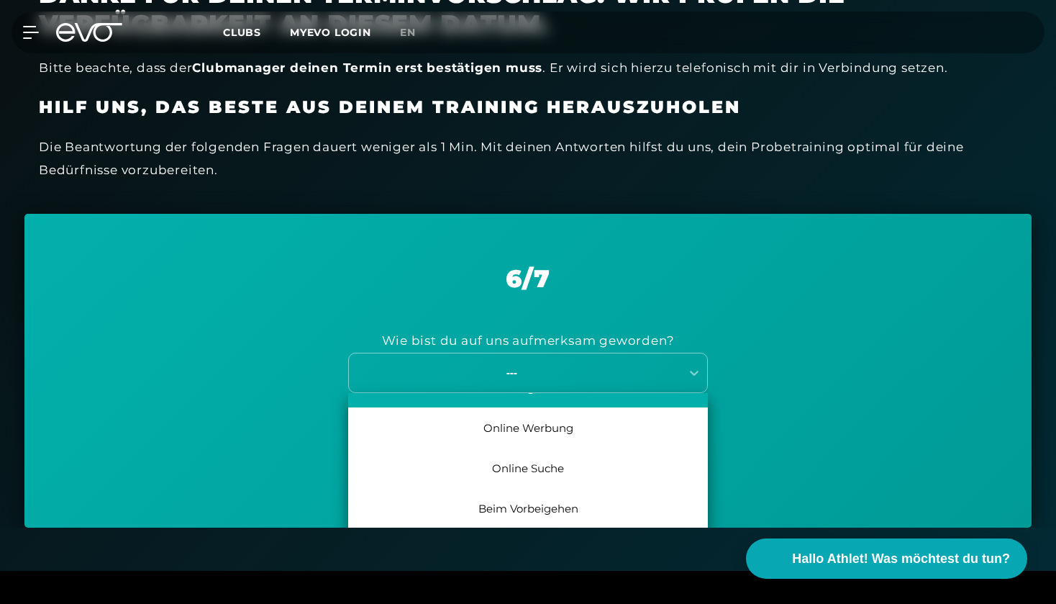
scroll to position [66, 0]
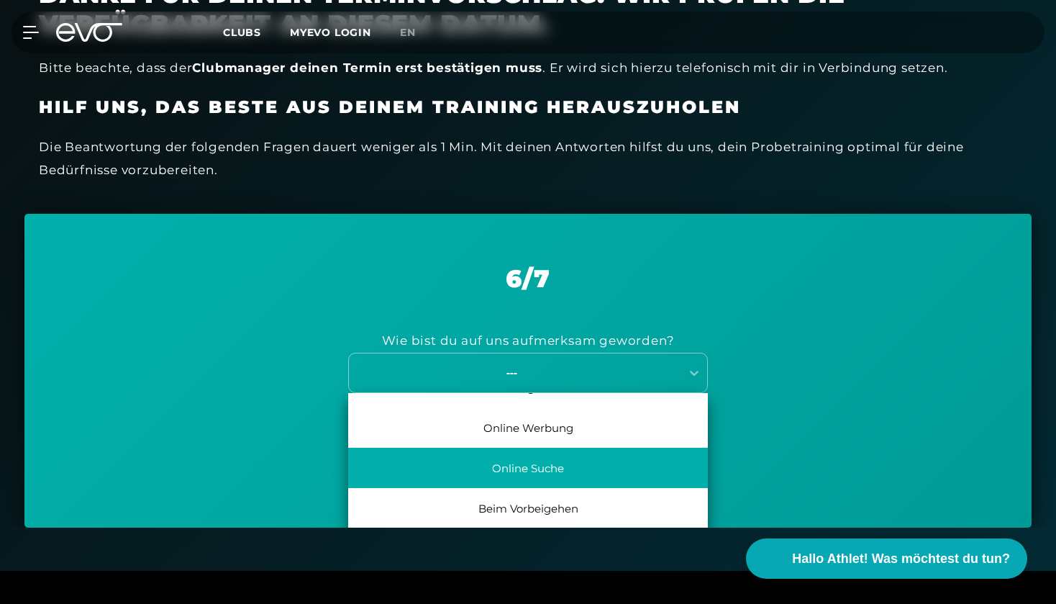
click at [554, 453] on div "Online Suche" at bounding box center [528, 468] width 360 height 40
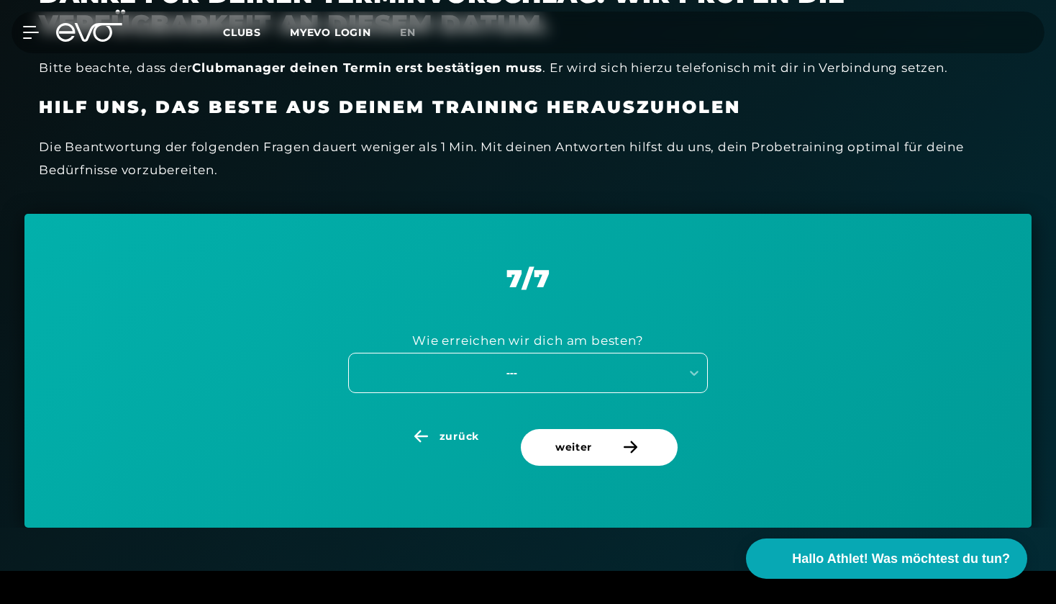
click at [576, 364] on div "---" at bounding box center [511, 372] width 323 height 17
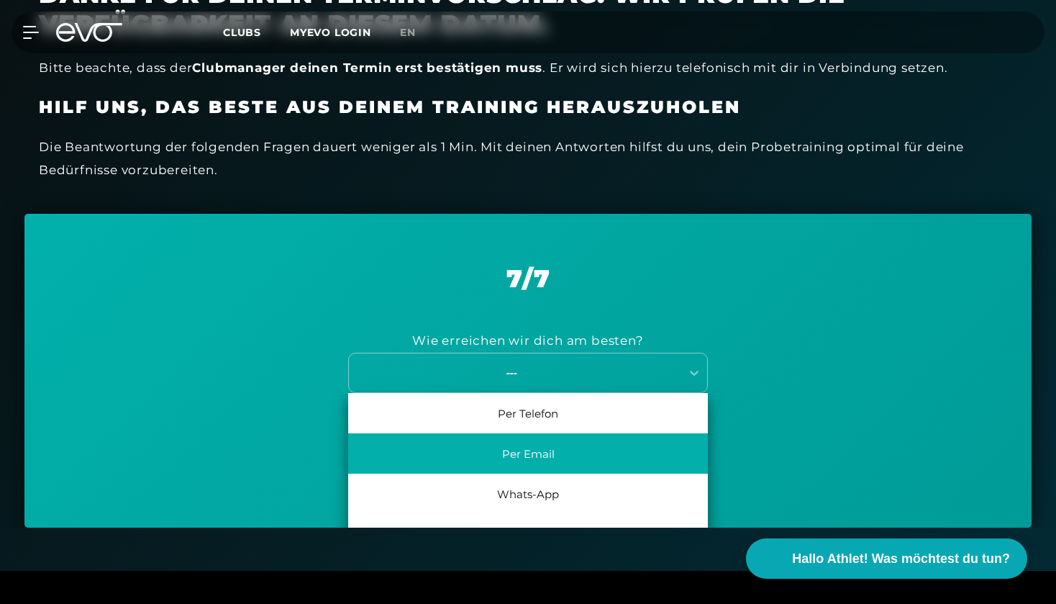
click at [558, 446] on div "Per Email" at bounding box center [528, 453] width 360 height 40
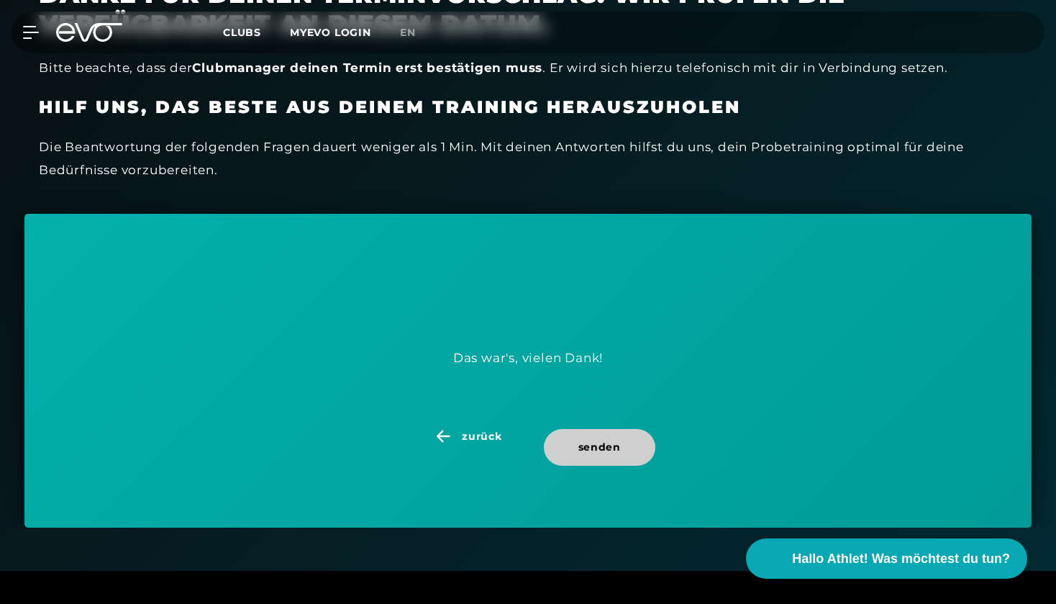
click at [591, 443] on span "senden" at bounding box center [599, 447] width 42 height 15
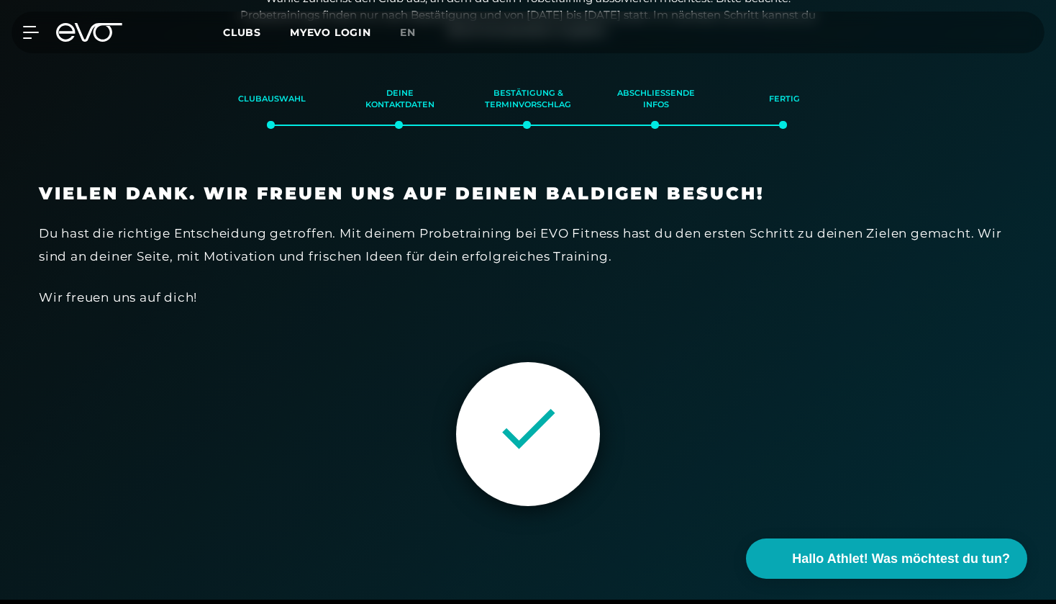
scroll to position [246, 0]
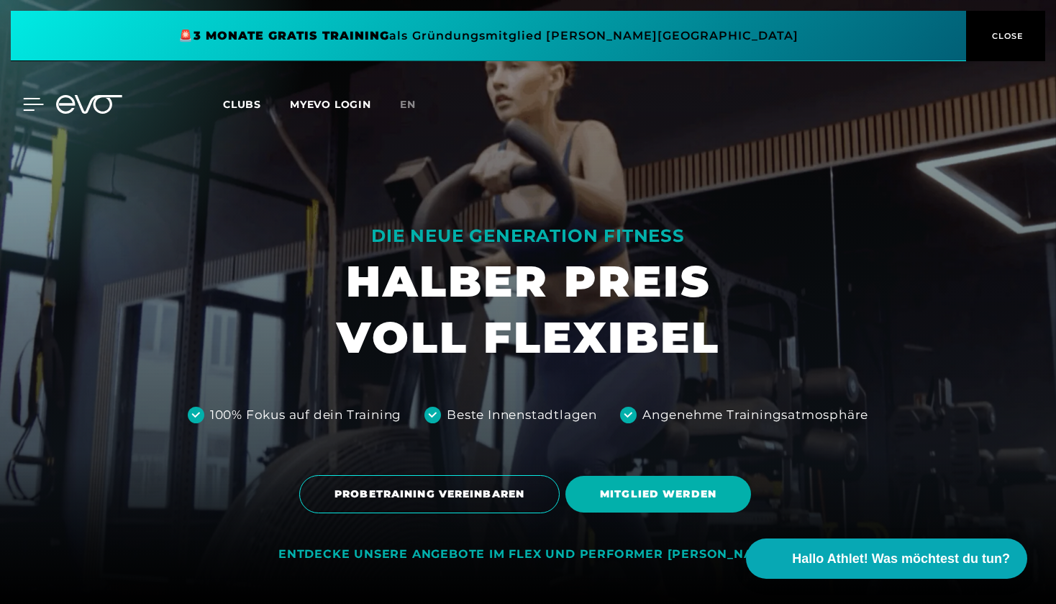
click at [35, 106] on icon at bounding box center [33, 104] width 21 height 13
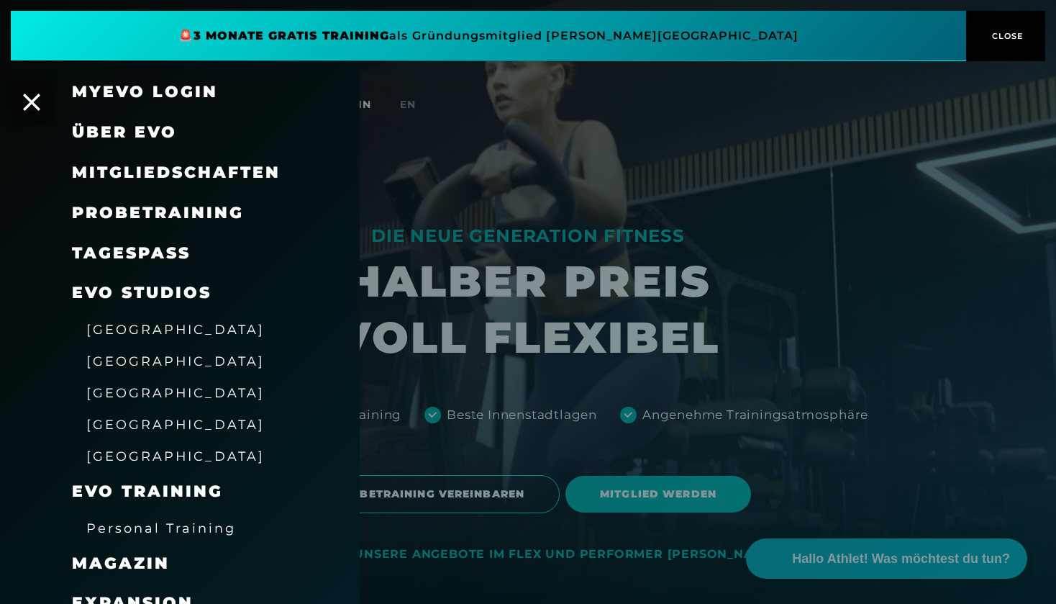
click at [126, 174] on span "Mitgliedschaften" at bounding box center [176, 172] width 209 height 19
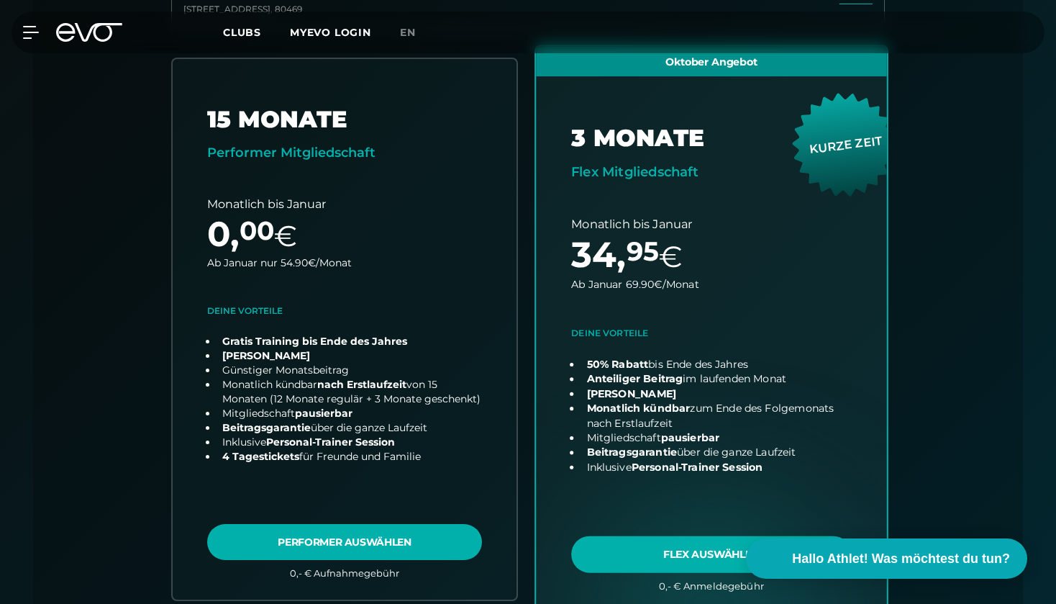
scroll to position [499, 0]
